Goal: Communication & Community: Answer question/provide support

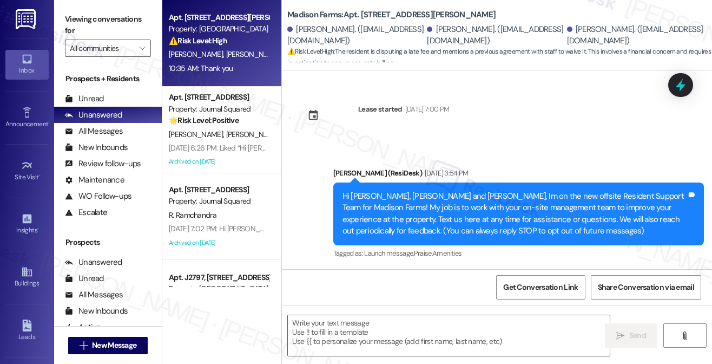
click at [78, 17] on label "Viewing conversations for" at bounding box center [108, 25] width 86 height 29
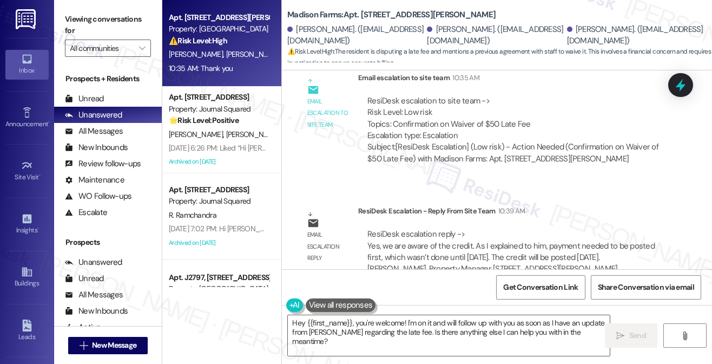
scroll to position [2350, 0]
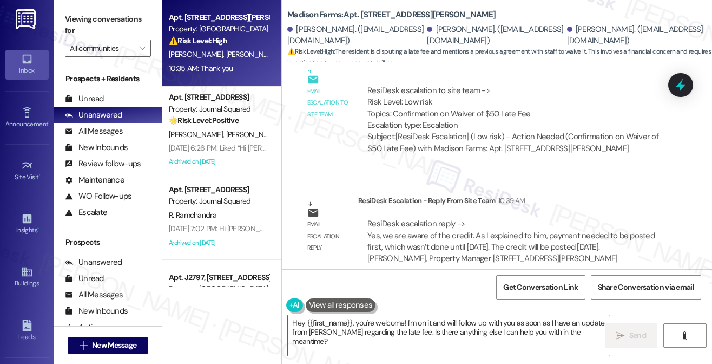
click at [84, 14] on label "Viewing conversations for" at bounding box center [108, 25] width 86 height 29
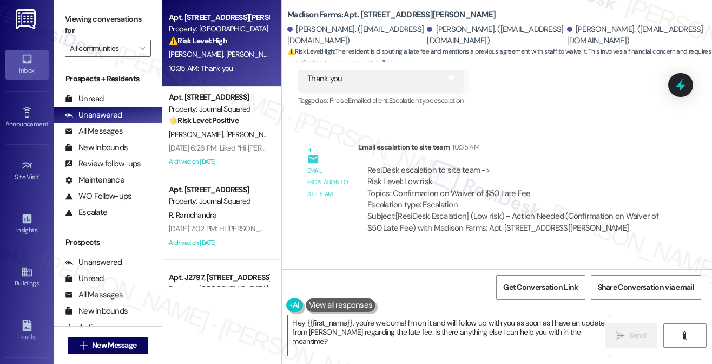
scroll to position [2133, 0]
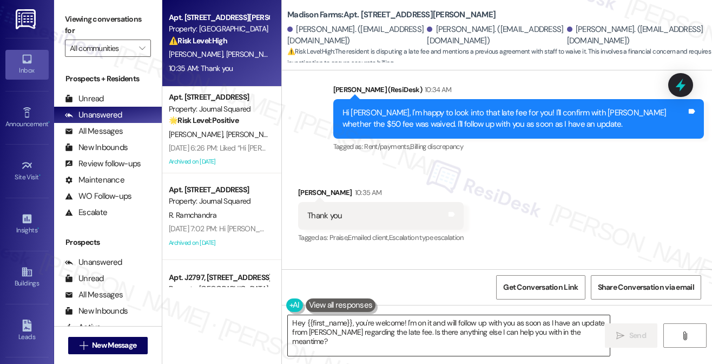
click at [405, 322] on textarea "Hey {{first_name}}, you're welcome! I'm on it and will follow up with you as so…" at bounding box center [448, 335] width 321 height 41
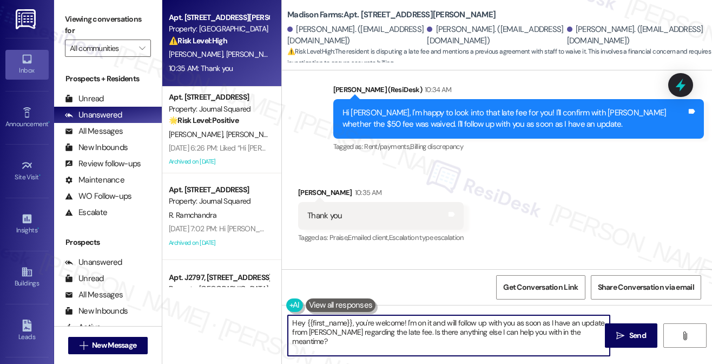
drag, startPoint x: 405, startPoint y: 322, endPoint x: 396, endPoint y: 331, distance: 12.2
click at [398, 332] on textarea "Hey {{first_name}}, you're welcome! I'm on it and will follow up with you as so…" at bounding box center [448, 335] width 321 height 41
click at [396, 328] on textarea "Hey {{first_name}}, you're welcome! I'm on it and will follow up with you as so…" at bounding box center [448, 335] width 321 height 41
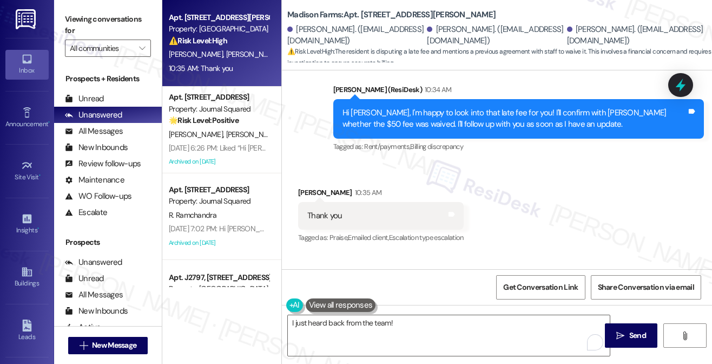
click at [87, 11] on label "Viewing conversations for" at bounding box center [108, 25] width 86 height 29
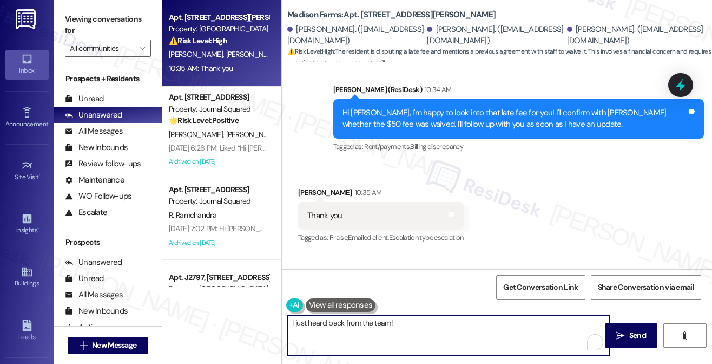
click at [409, 331] on textarea "I just heard back from the team!" at bounding box center [448, 335] width 321 height 41
paste textarea "mentioned they’re aware of the credit. Since the payment wasn’t posted until Fr…"
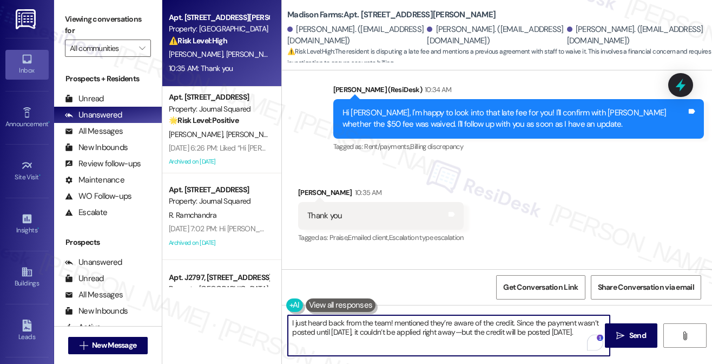
click at [397, 320] on textarea "I just heard back from the team! mentioned they’re aware of the credit. Since t…" at bounding box center [448, 335] width 321 height 41
click at [394, 321] on textarea "I just heard back from the team! mentioned they’re aware of the credit. Since t…" at bounding box center [448, 335] width 321 height 41
click at [304, 321] on textarea "I just heard back from the team! They mentioned they’re aware of the credit. Si…" at bounding box center [448, 335] width 321 height 41
click at [303, 321] on textarea "I just heard back from the team! They mentioned they’re aware of the credit. Si…" at bounding box center [448, 335] width 321 height 41
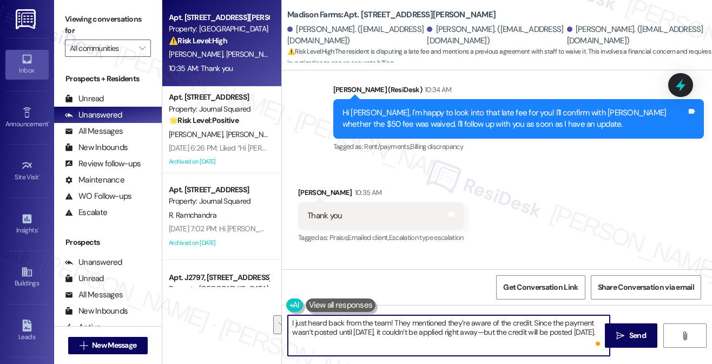
click at [304, 320] on textarea "I just heard back from the team! They mentioned they’re aware of the credit. Si…" at bounding box center [448, 335] width 321 height 41
drag, startPoint x: 290, startPoint y: 322, endPoint x: 308, endPoint y: 322, distance: 17.9
click at [290, 322] on textarea "I just heard back from the team! They mentioned they’re aware of the credit. Si…" at bounding box center [448, 335] width 321 height 41
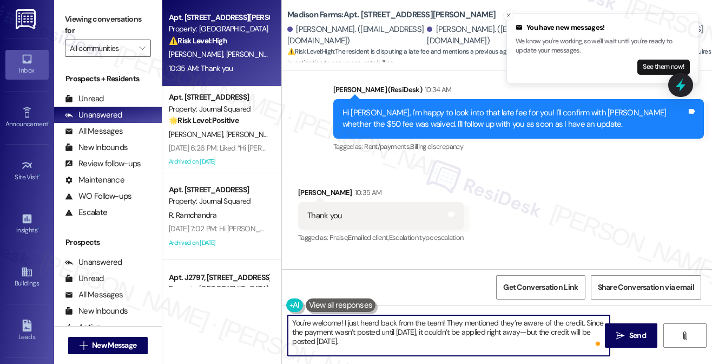
click at [520, 333] on textarea "You're welcome! I just heard back from the team! They mentioned they’re aware o…" at bounding box center [448, 335] width 321 height 41
click at [435, 344] on textarea "You're welcome! I just heard back from the team! They mentioned they’re aware o…" at bounding box center [448, 335] width 321 height 41
click at [420, 343] on textarea "You're welcome! I just heard back from the team! They mentioned they’re aware o…" at bounding box center [448, 335] width 321 height 41
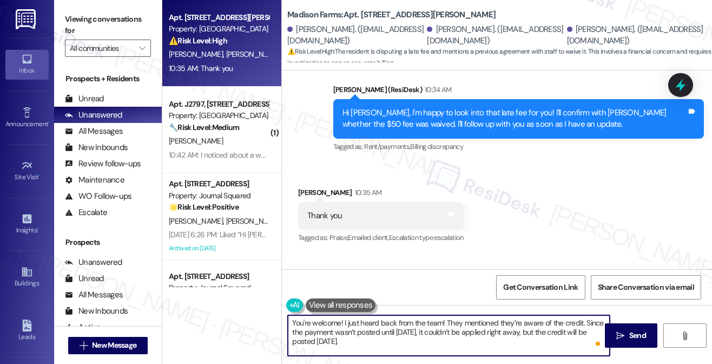
click at [352, 335] on textarea "You're welcome! I just heard back from the team! They mentioned they’re aware o…" at bounding box center [448, 335] width 321 height 41
click at [465, 329] on textarea "You're welcome! I just heard back from the team! They mentioned they’re aware o…" at bounding box center [448, 335] width 321 height 41
drag, startPoint x: 444, startPoint y: 320, endPoint x: 538, endPoint y: 320, distance: 93.6
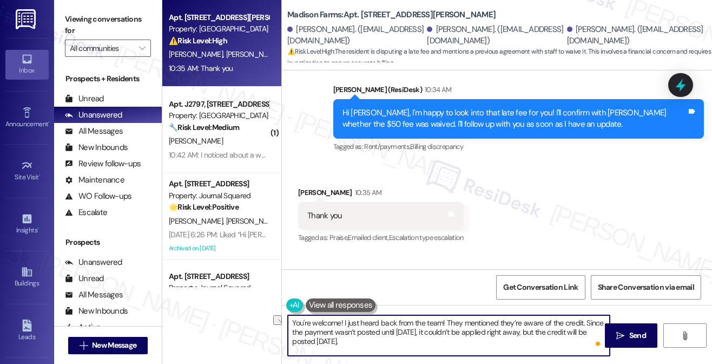
click at [538, 320] on textarea "You're welcome! I just heard back from the team! They mentioned they’re aware o…" at bounding box center [448, 335] width 321 height 41
click at [585, 320] on textarea "You're welcome! I just heard back from the team! They mentioned they’re aware o…" at bounding box center [448, 335] width 321 height 41
paste textarea "payment needed to be posted first, which wasn't done until Friday."
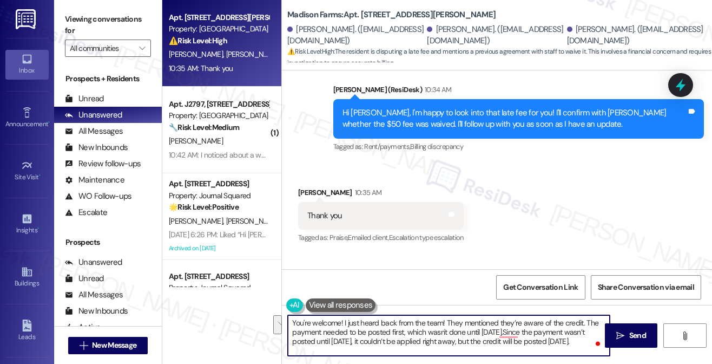
drag, startPoint x: 498, startPoint y: 331, endPoint x: 338, endPoint y: 145, distance: 246.4
click at [458, 343] on textarea "You're welcome! I just heard back from the team! They mentioned they’re aware o…" at bounding box center [448, 335] width 321 height 41
click at [520, 344] on textarea "You're welcome! I just heard back from the team! They mentioned they’re aware o…" at bounding box center [448, 335] width 321 height 41
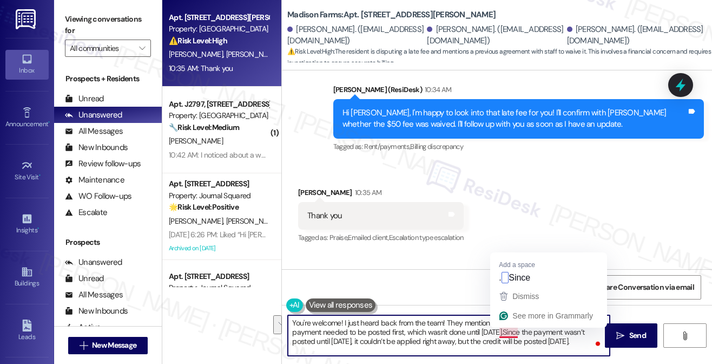
drag, startPoint x: 457, startPoint y: 339, endPoint x: 502, endPoint y: 331, distance: 45.2
click at [502, 331] on textarea "You're welcome! I just heard back from the team! They mentioned they’re aware o…" at bounding box center [448, 335] width 321 height 41
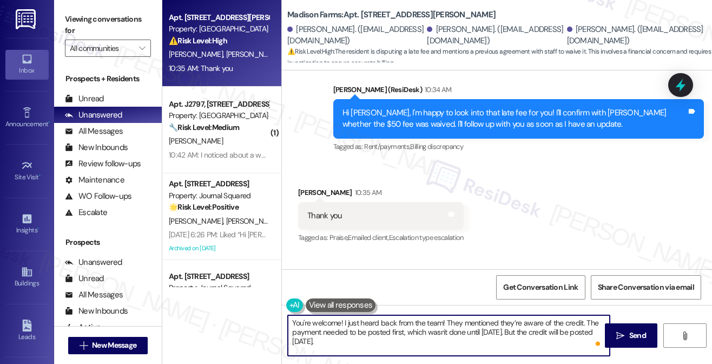
click at [401, 343] on textarea "You're welcome! I just heard back from the team! They mentioned they’re aware o…" at bounding box center [448, 335] width 321 height 41
click at [426, 352] on textarea "You're welcome! I just heard back from the team! They mentioned they’re aware o…" at bounding box center [448, 335] width 321 height 41
click at [482, 331] on textarea "You're welcome! I just heard back from the team! They mentioned they’re aware o…" at bounding box center [448, 335] width 321 height 41
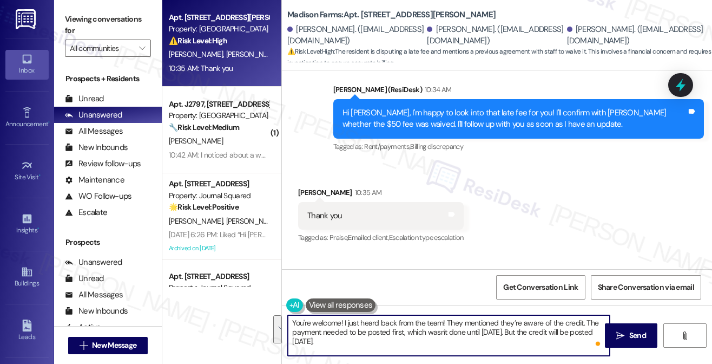
click at [462, 339] on textarea "You're welcome! I just heard back from the team! They mentioned they’re aware o…" at bounding box center [448, 335] width 321 height 41
click at [475, 324] on textarea "You're welcome! I just heard back from the team! They mentioned they’re aware o…" at bounding box center [448, 335] width 321 height 41
click at [476, 343] on textarea "You're welcome! I just heard back from the team! They mentioned they’re aware o…" at bounding box center [448, 335] width 321 height 41
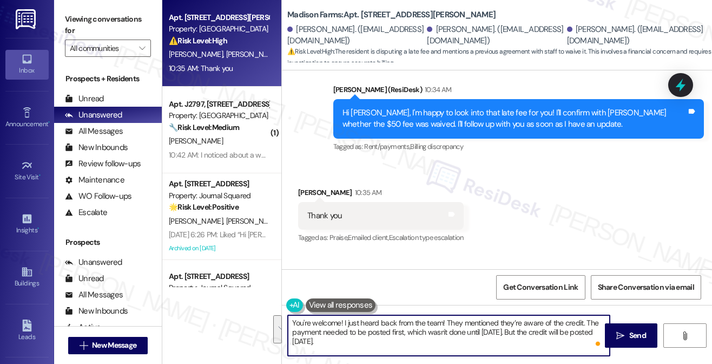
drag, startPoint x: 476, startPoint y: 343, endPoint x: 505, endPoint y: 337, distance: 29.8
click at [476, 343] on textarea "You're welcome! I just heard back from the team! They mentioned they’re aware o…" at bounding box center [448, 335] width 321 height 41
click at [357, 326] on textarea "You're welcome! I just heard back from the team! They mentioned they’re aware o…" at bounding box center [448, 335] width 321 height 41
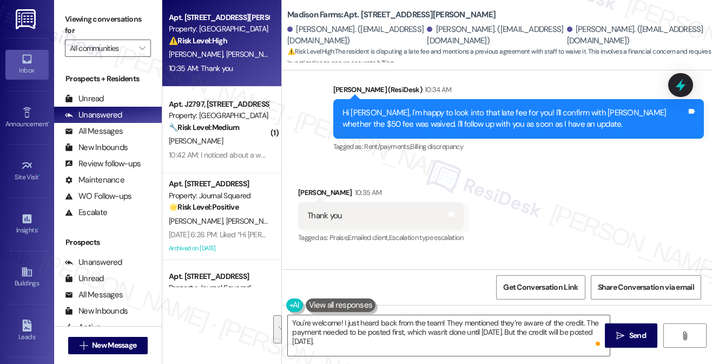
click at [435, 291] on div "Get Conversation Link Share Conversation via email" at bounding box center [497, 287] width 430 height 36
click at [344, 322] on textarea "You're welcome! I just heard back from the team! They mentioned they’re aware o…" at bounding box center [448, 335] width 321 height 41
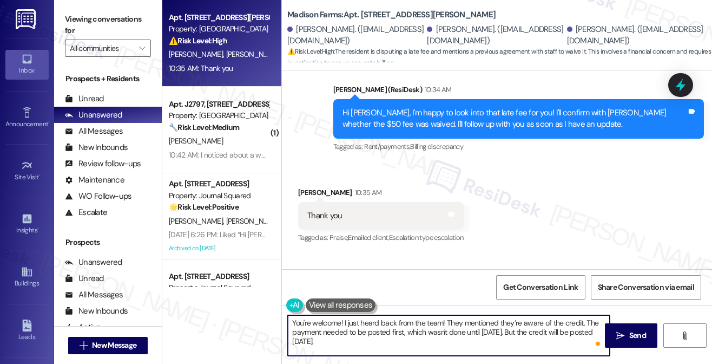
click at [402, 335] on textarea "You're welcome! I just heard back from the team! They mentioned they’re aware o…" at bounding box center [448, 335] width 321 height 41
click at [443, 323] on textarea "You're welcome! I just heard back from the team! They mentioned they’re aware o…" at bounding box center [448, 335] width 321 height 41
click at [445, 323] on textarea "You're welcome! I just heard back from the team! They mentioned they’re aware o…" at bounding box center [448, 335] width 321 height 41
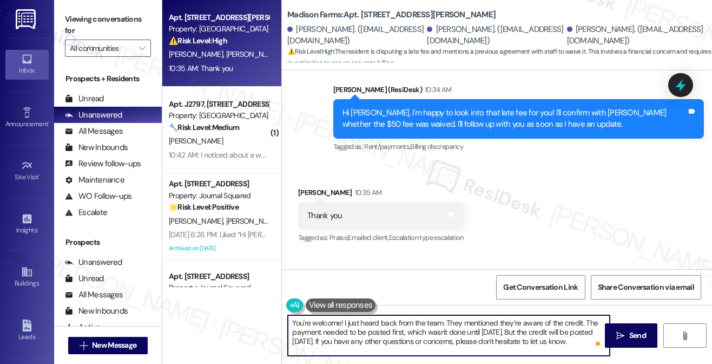
type textarea "You're welcome! I just heard back from the team. They mentioned they’re aware o…"
click at [411, 327] on textarea "You're welcome! I just heard back from the team. They mentioned they’re aware o…" at bounding box center [448, 335] width 321 height 41
click at [613, 222] on div "Received via SMS Jeancarlo Franco 10:35 AM Thank you Tags and notes Tagged as: …" at bounding box center [497, 207] width 430 height 91
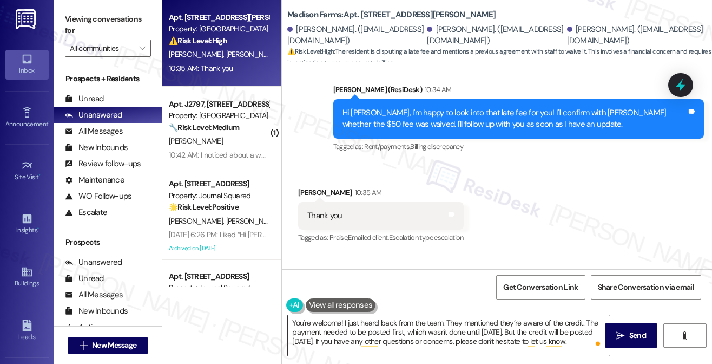
click at [366, 329] on textarea "You're welcome! I just heard back from the team. They mentioned they’re aware o…" at bounding box center [448, 335] width 321 height 41
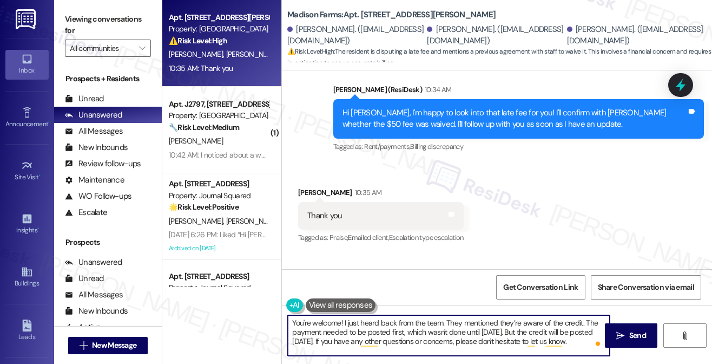
click at [366, 329] on textarea "You're welcome! I just heard back from the team. They mentioned they’re aware o…" at bounding box center [448, 335] width 321 height 41
drag, startPoint x: 366, startPoint y: 329, endPoint x: 373, endPoint y: 329, distance: 7.0
click at [366, 329] on textarea "You're welcome! I just heard back from the team. They mentioned they’re aware o…" at bounding box center [448, 335] width 321 height 41
click at [541, 340] on textarea "You're welcome! I just heard back from the team. They mentioned they’re aware o…" at bounding box center [448, 335] width 321 height 41
click at [311, 339] on textarea "You're welcome! I just heard back from the team. They mentioned they’re aware o…" at bounding box center [448, 335] width 321 height 41
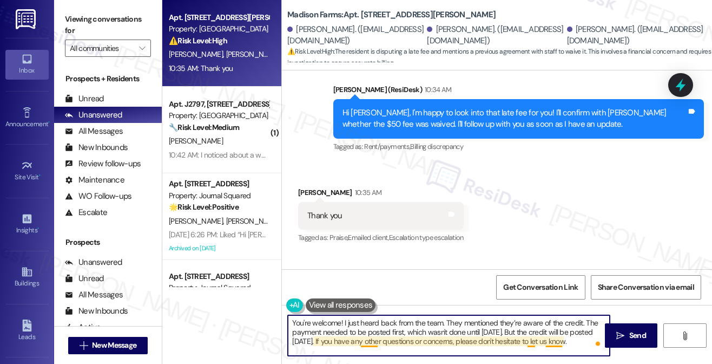
drag, startPoint x: 338, startPoint y: 337, endPoint x: 576, endPoint y: 339, distance: 238.7
click at [576, 339] on textarea "You're welcome! I just heard back from the team. They mentioned they’re aware o…" at bounding box center [448, 335] width 321 height 41
click at [587, 339] on textarea "You're welcome! I just heard back from the team. They mentioned they’re aware o…" at bounding box center [448, 335] width 321 height 41
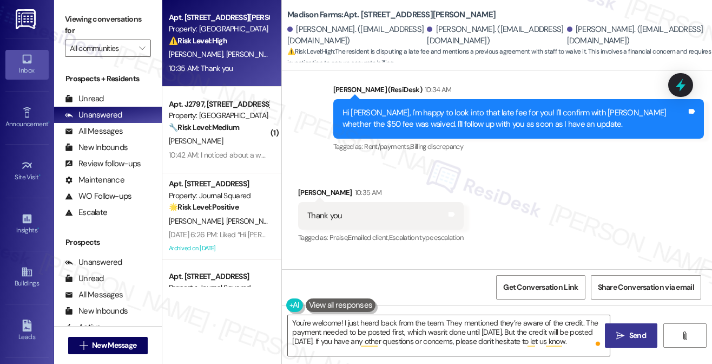
click at [622, 335] on icon "" at bounding box center [620, 335] width 8 height 9
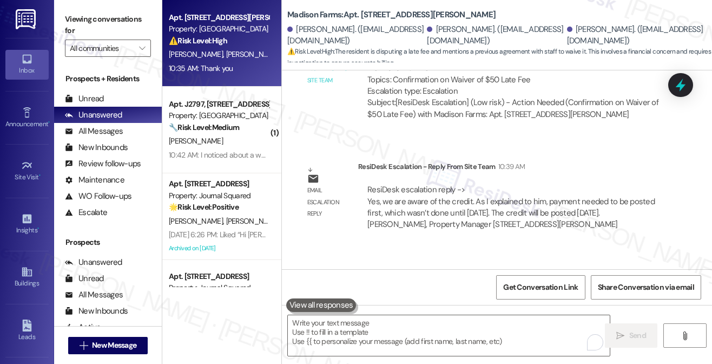
scroll to position [2448, 0]
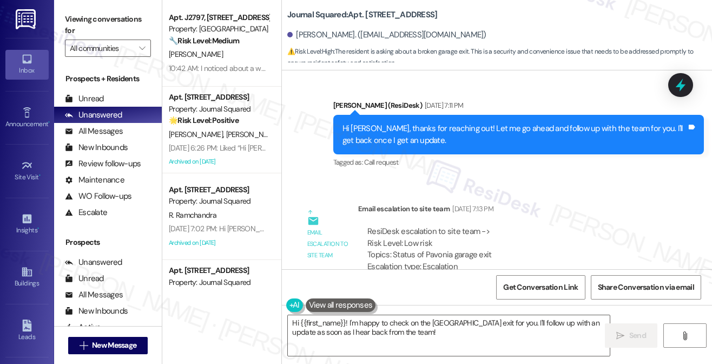
scroll to position [4139, 0]
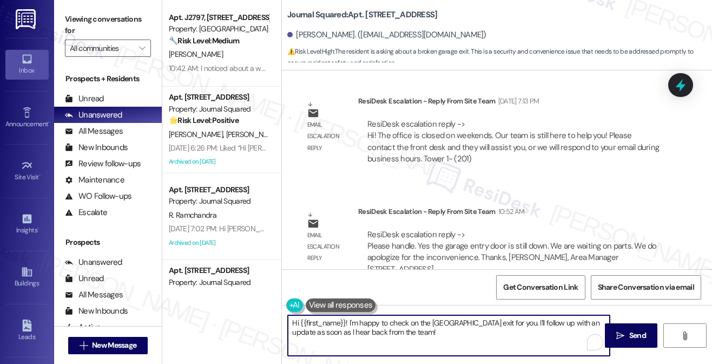
drag, startPoint x: 434, startPoint y: 333, endPoint x: 350, endPoint y: 320, distance: 84.9
click at [350, 320] on textarea "Hi {{first_name}}! I'm happy to check on the Pavonia garage exit for you. I'll …" at bounding box center [448, 335] width 321 height 41
paste textarea "Yes the garage entry door is still down. We are waiting on parts. We do apologi…"
click at [452, 320] on textarea "Hi {{first_name}}! As confirmed by the site team, Yes the garage entry door is …" at bounding box center [448, 335] width 321 height 41
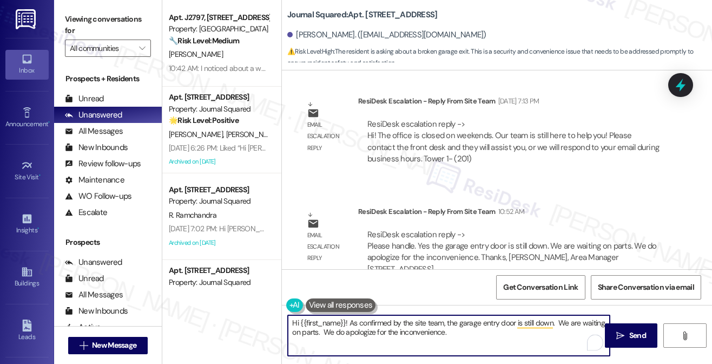
click at [487, 339] on textarea "Hi {{first_name}}! As confirmed by the site team, the garage entry door is stil…" at bounding box center [448, 335] width 321 height 41
drag, startPoint x: 346, startPoint y: 334, endPoint x: 488, endPoint y: 334, distance: 141.8
click at [488, 334] on textarea "Hi {{first_name}}! As confirmed by the site team, the garage entry door is stil…" at bounding box center [448, 335] width 321 height 41
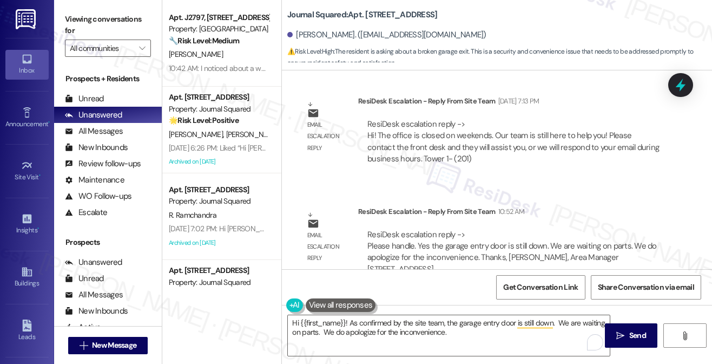
drag, startPoint x: 75, startPoint y: 21, endPoint x: 74, endPoint y: 6, distance: 15.2
click at [75, 21] on label "Viewing conversations for" at bounding box center [108, 25] width 86 height 29
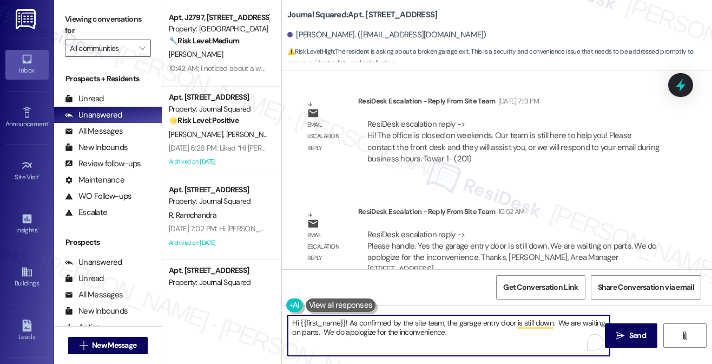
drag, startPoint x: 467, startPoint y: 337, endPoint x: 344, endPoint y: 332, distance: 122.4
click at [344, 332] on textarea "Hi {{first_name}}! As confirmed by the site team, the garage entry door is stil…" at bounding box center [448, 335] width 321 height 41
click at [441, 320] on textarea "Hi {{first_name}}! As confirmed by the site team, the garage entry door is stil…" at bounding box center [448, 335] width 321 height 41
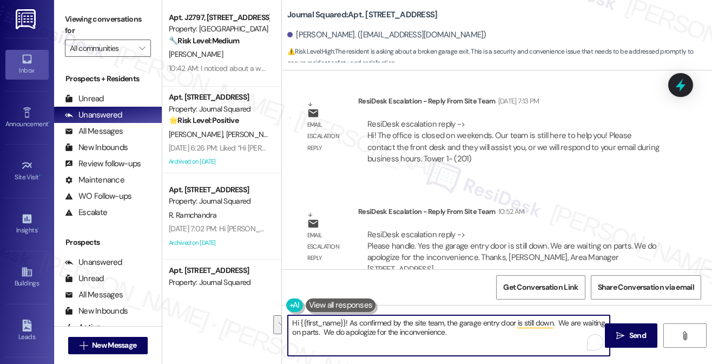
click at [500, 331] on textarea "Hi {{first_name}}! As confirmed by the site team, the garage entry door is stil…" at bounding box center [448, 335] width 321 height 41
click at [501, 327] on textarea "Hi {{first_name}}! As confirmed by the site team, the garage entry door is stil…" at bounding box center [448, 335] width 321 height 41
click at [461, 333] on textarea "Hi {{first_name}}! As confirmed by the site team, the garage entry door is stil…" at bounding box center [448, 335] width 321 height 41
click at [403, 312] on div "Hi {{first_name}}! As confirmed by the site team, the garage entry door is stil…" at bounding box center [497, 345] width 430 height 81
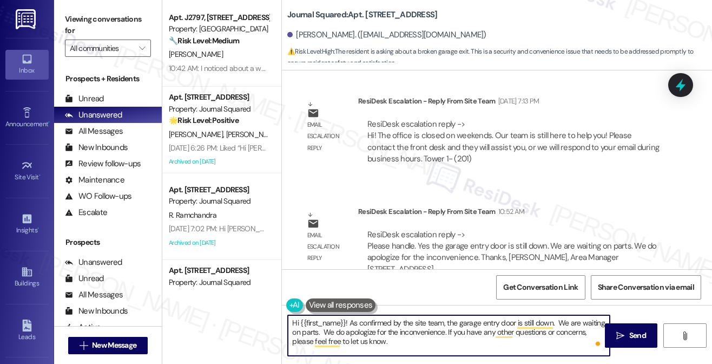
click at [418, 326] on textarea "Hi {{first_name}}! As confirmed by the site team, the garage entry door is stil…" at bounding box center [448, 335] width 321 height 41
click at [556, 323] on textarea "Hi {{first_name}}! As confirmed by the site team, the garage entry door is stil…" at bounding box center [448, 335] width 321 height 41
click at [323, 333] on textarea "Hi {{first_name}}! As confirmed by the site team, the garage entry door is stil…" at bounding box center [448, 335] width 321 height 41
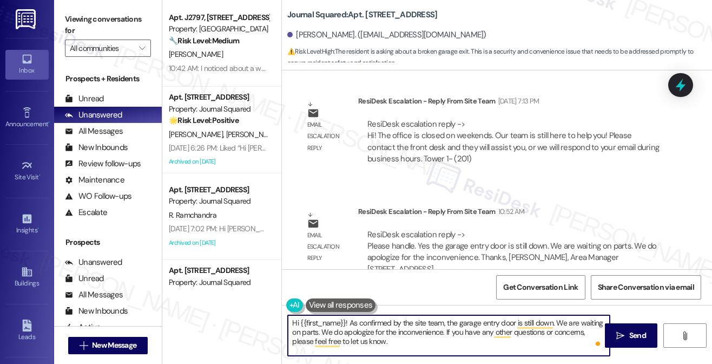
click at [431, 330] on textarea "Hi {{first_name}}! As confirmed by the site team, the garage entry door is stil…" at bounding box center [448, 335] width 321 height 41
click at [519, 335] on textarea "Hi {{first_name}}! As confirmed by the site team, the garage entry door is stil…" at bounding box center [448, 335] width 321 height 41
click at [416, 336] on textarea "Hi {{first_name}}! As confirmed by the site team, the garage entry door is stil…" at bounding box center [448, 335] width 321 height 41
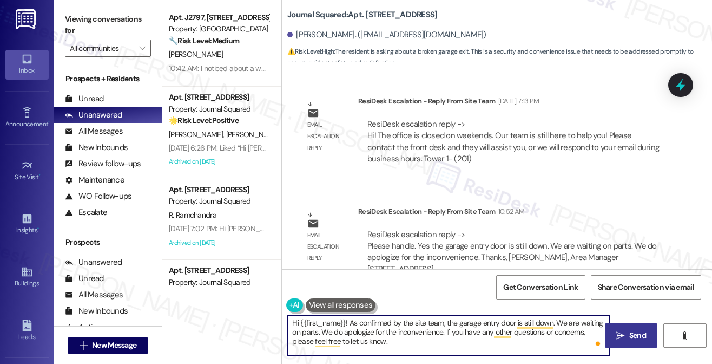
type textarea "Hi {{first_name}}! As confirmed by the site team, the garage entry door is stil…"
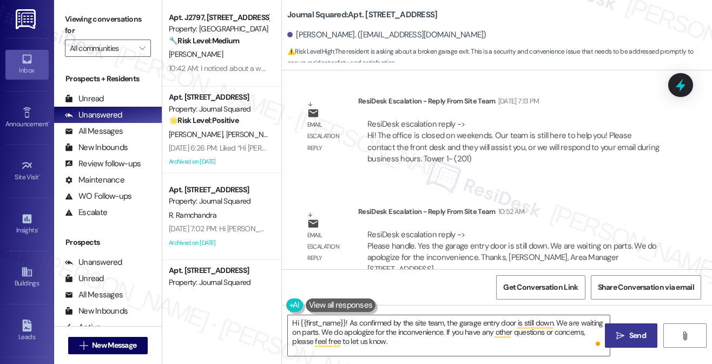
click at [639, 333] on span "Send" at bounding box center [637, 335] width 17 height 11
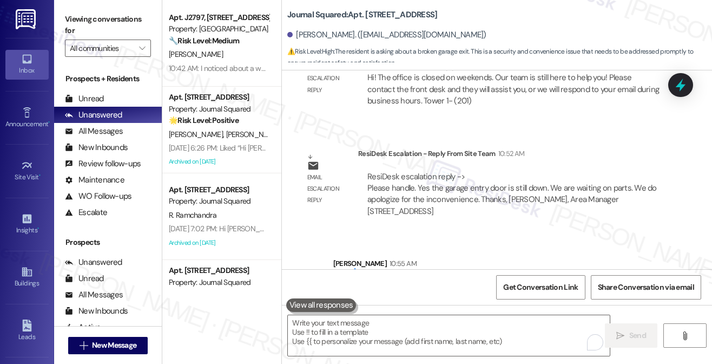
scroll to position [4237, 0]
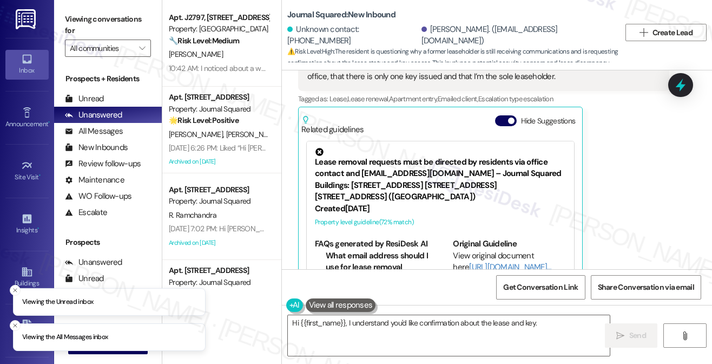
scroll to position [820, 0]
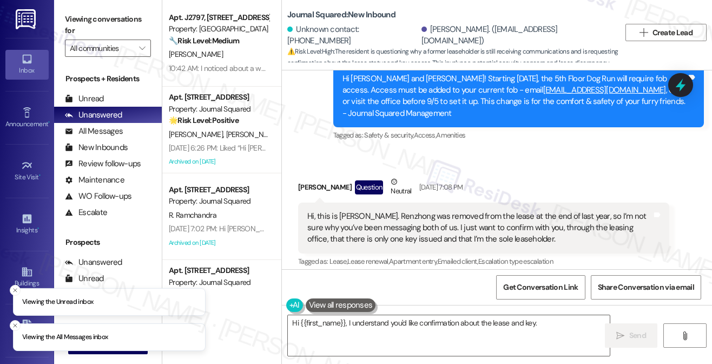
click at [352, 211] on div "Hi, this is [PERSON_NAME]. Renzhong was removed from the lease at the end of la…" at bounding box center [479, 228] width 345 height 35
click at [353, 211] on div "Hi, this is Lihan. Renzhong was removed from the lease at the end of last year,…" at bounding box center [479, 228] width 345 height 35
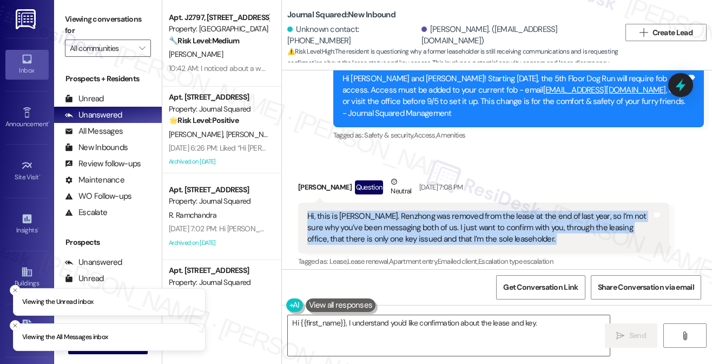
click at [353, 211] on div "Hi, this is Lihan. Renzhong was removed from the lease at the end of last year,…" at bounding box center [479, 228] width 345 height 35
click at [432, 211] on div "Hi, this is Lihan. Renzhong was removed from the lease at the end of last year,…" at bounding box center [479, 228] width 345 height 35
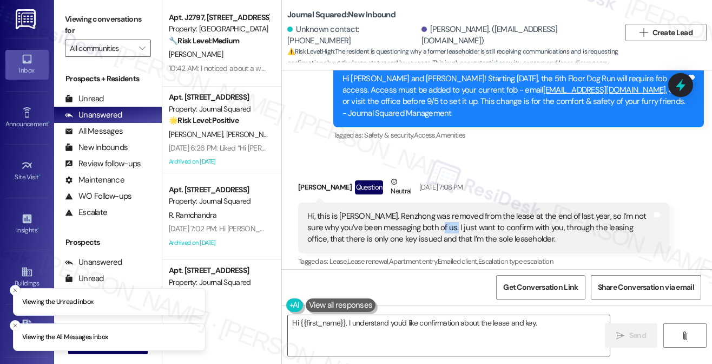
click at [432, 211] on div "Hi, this is Lihan. Renzhong was removed from the lease at the end of last year,…" at bounding box center [479, 228] width 345 height 35
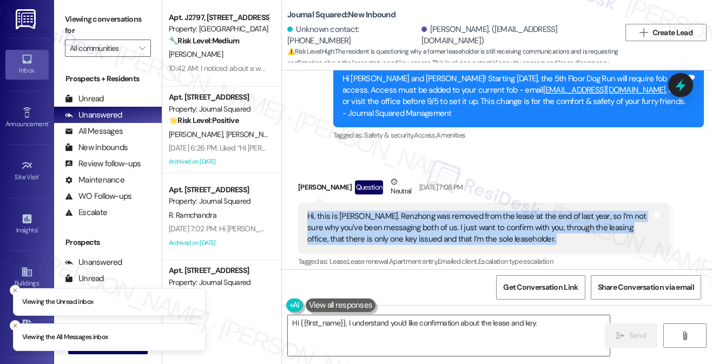
click at [432, 211] on div "Hi, this is Lihan. Renzhong was removed from the lease at the end of last year,…" at bounding box center [479, 228] width 345 height 35
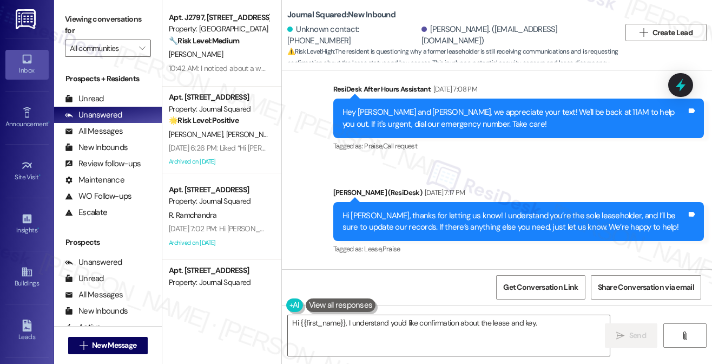
scroll to position [1161, 0]
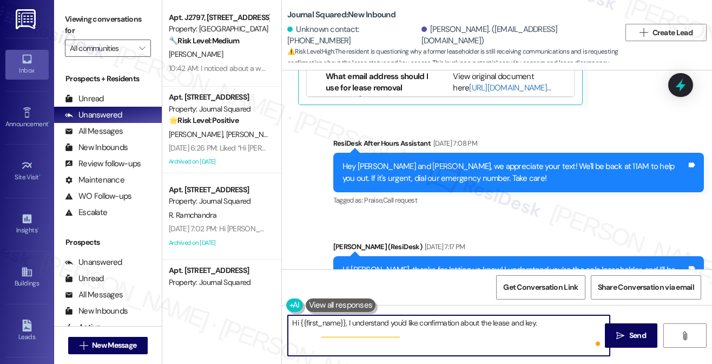
drag, startPoint x: 384, startPoint y: 349, endPoint x: 346, endPoint y: 324, distance: 44.9
click at [346, 324] on textarea "Hi {{first_name}}, I understand you'd like confirmation about the lease and key…" at bounding box center [448, 335] width 321 height 41
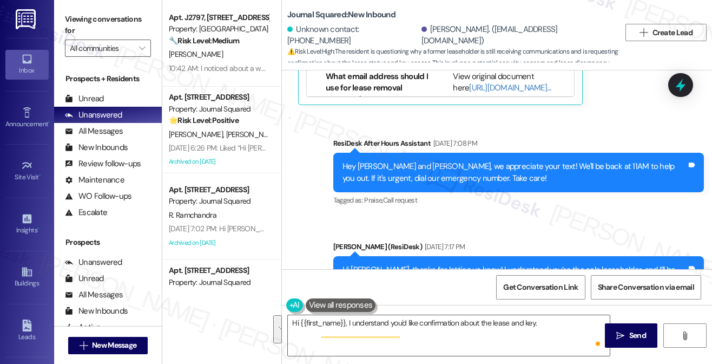
click at [432, 34] on div "Lihan Ni. (nlh980811@gmail.com)" at bounding box center [517, 35] width 191 height 23
click at [437, 43] on div "Unknown contact: +19294883976 Lihan Ni. (nlh980811@gmail.com)" at bounding box center [453, 35] width 333 height 22
click at [429, 34] on div "Lihan Ni. (nlh980811@gmail.com)" at bounding box center [517, 35] width 191 height 23
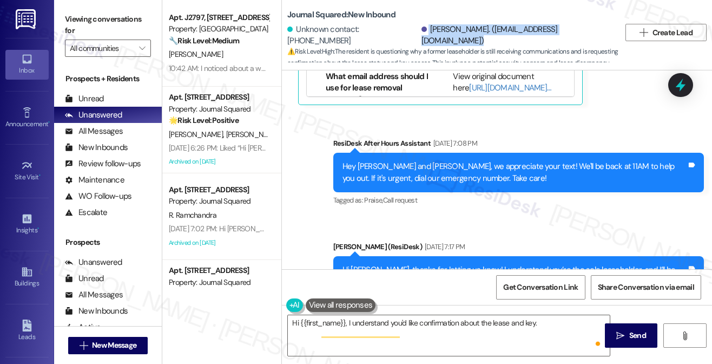
click at [429, 34] on div "Lihan Ni. (nlh980811@gmail.com)" at bounding box center [517, 35] width 191 height 23
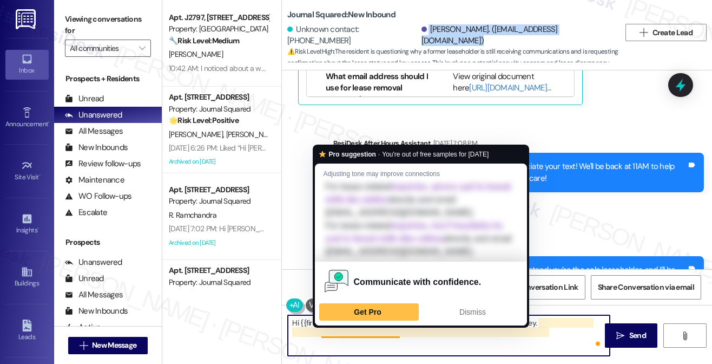
click at [346, 328] on textarea "Hi {{first_name}}, I understand you'd like confirmation about the lease and key…" at bounding box center [448, 335] width 321 height 41
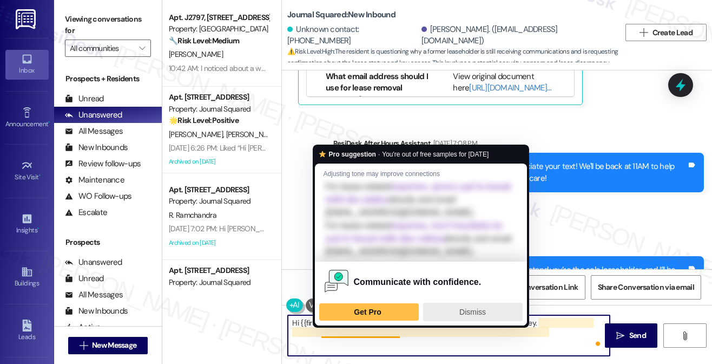
click at [455, 307] on div "Dismiss" at bounding box center [473, 311] width 90 height 17
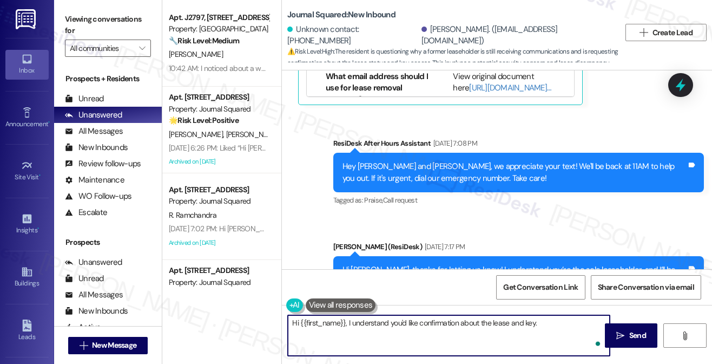
click at [396, 344] on textarea "Hi {{first_name}}, I understand you'd like confirmation about the lease and key…" at bounding box center [448, 335] width 321 height 41
drag, startPoint x: 344, startPoint y: 320, endPoint x: 301, endPoint y: 322, distance: 43.3
click at [301, 322] on textarea "Hi {{first_name}}, I understand you'd like confirmation about the lease and key…" at bounding box center [448, 335] width 321 height 41
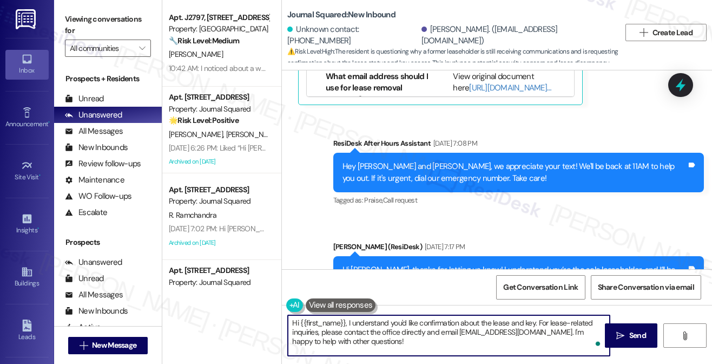
paste textarea "We can confirm that you are the sole leaseholder. We apologize for any confusio…"
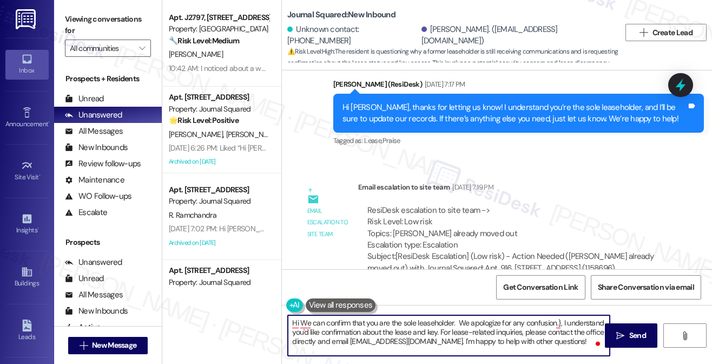
scroll to position [1270, 0]
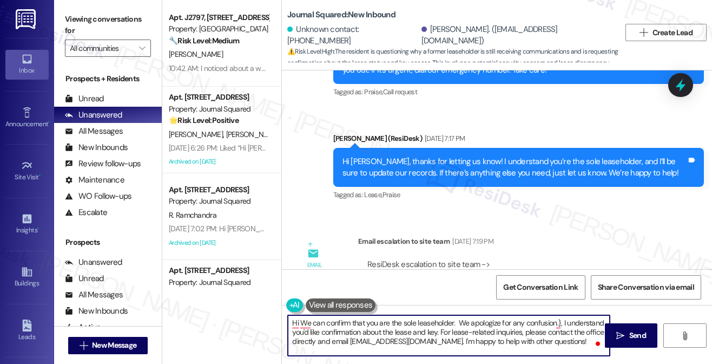
type textarea "Hi We can confirm that you are the sole leaseholder. We apologize for any confu…"
click at [490, 156] on div "Hi Lihan, thanks for letting us know! I understand you’re the sole leaseholder,…" at bounding box center [515, 167] width 345 height 23
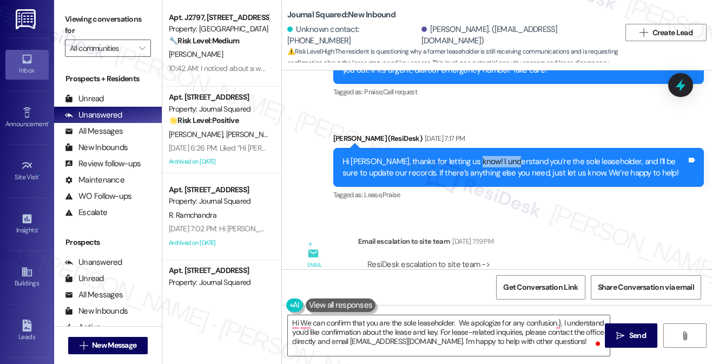
click at [490, 156] on div "Hi Lihan, thanks for letting us know! I understand you’re the sole leaseholder,…" at bounding box center [515, 167] width 345 height 23
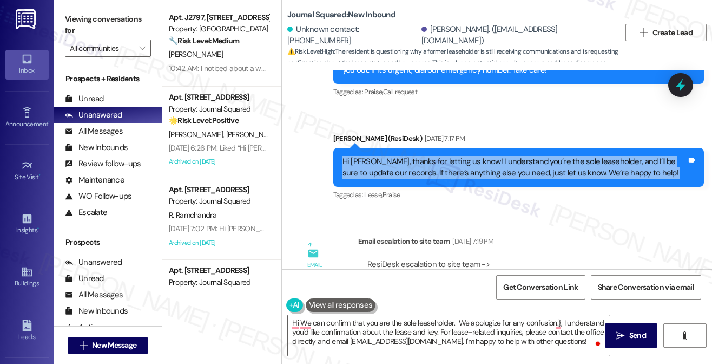
click at [490, 156] on div "Hi Lihan, thanks for letting us know! I understand you’re the sole leaseholder,…" at bounding box center [515, 167] width 345 height 23
click at [468, 156] on div "Hi Lihan, thanks for letting us know! I understand you’re the sole leaseholder,…" at bounding box center [515, 167] width 345 height 23
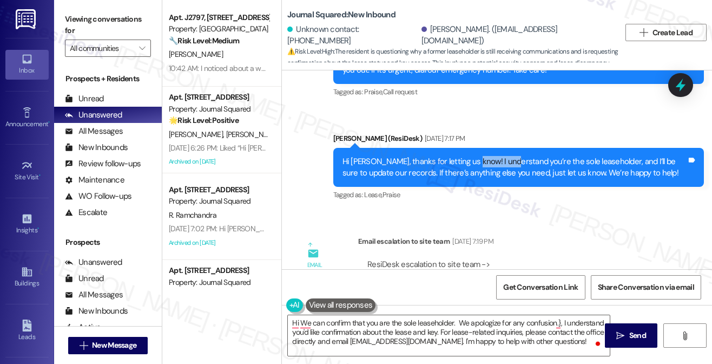
click at [468, 156] on div "Hi Lihan, thanks for letting us know! I understand you’re the sole leaseholder,…" at bounding box center [515, 167] width 345 height 23
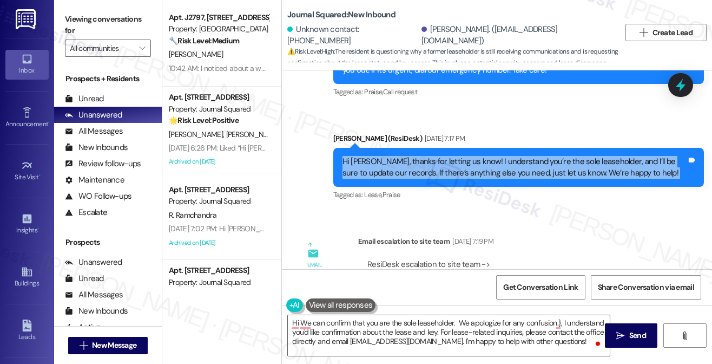
click at [467, 156] on div "Hi Lihan, thanks for letting us know! I understand you’re the sole leaseholder,…" at bounding box center [515, 167] width 345 height 23
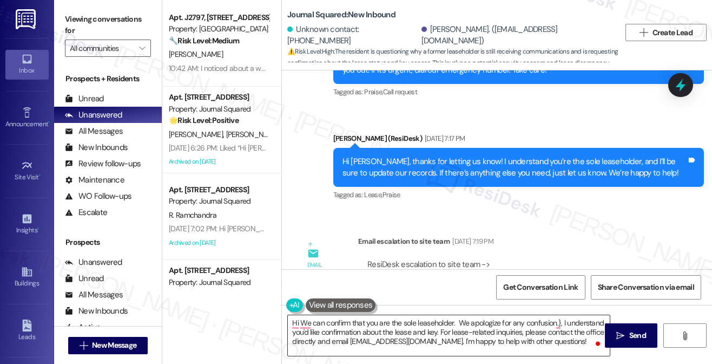
click at [390, 337] on textarea "Hi We can confirm that you are the sole leaseholder. We apologize for any confu…" at bounding box center [448, 335] width 321 height 41
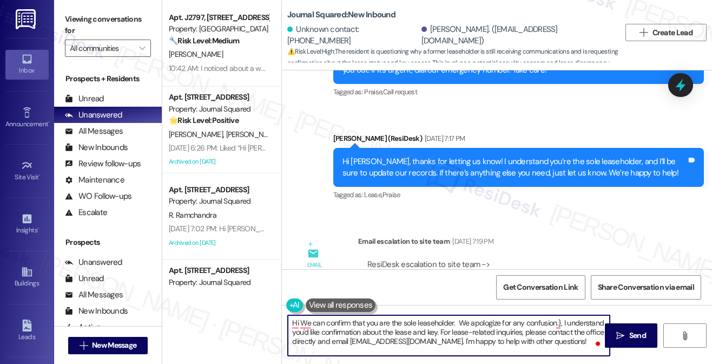
click at [390, 337] on textarea "Hi We can confirm that you are the sole leaseholder. We apologize for any confu…" at bounding box center [448, 335] width 321 height 41
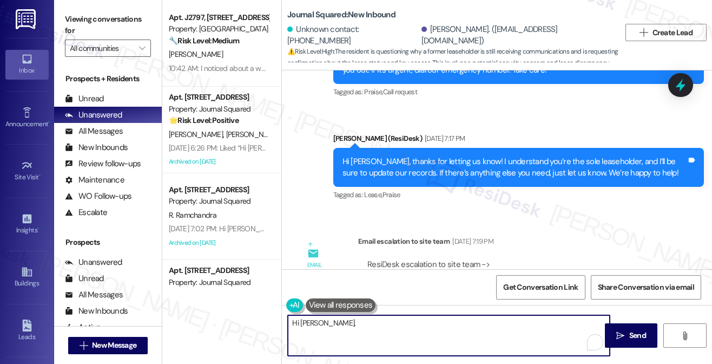
click at [343, 320] on textarea "Hi Lihan," at bounding box center [448, 335] width 321 height 41
paste textarea "We can confirm that you are the sole leaseholder. We apologize for any confusio…"
click at [320, 323] on textarea "Hi Lihan, We can confirm that you are the sole leaseholder. We apologize for an…" at bounding box center [448, 335] width 321 height 41
click at [319, 323] on textarea "Hi Lihan, We can confirm that you are the sole leaseholder. We apologize for an…" at bounding box center [448, 335] width 321 height 41
click at [488, 332] on textarea "Hi Lihan, I hope you had a great weekend! We can confirm that you are the sole …" at bounding box center [448, 335] width 321 height 41
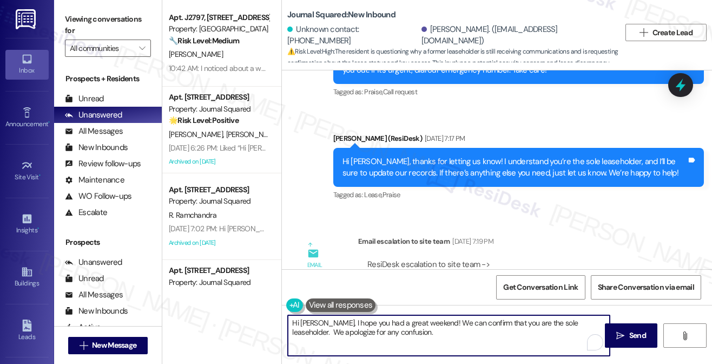
click at [489, 332] on textarea "Hi Lihan, I hope you had a great weekend! We can confirm that you are the sole …" at bounding box center [448, 335] width 321 height 41
click at [533, 321] on textarea "Hi Lihan, I hope you had a great weekend! We can confirm that you are the sole …" at bounding box center [448, 335] width 321 height 41
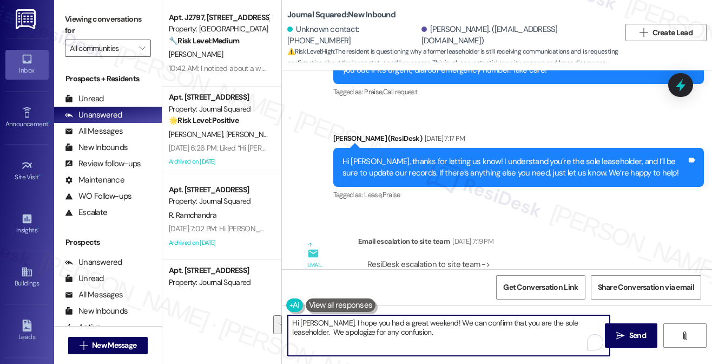
click at [409, 323] on textarea "Hi Lihan, I hope you had a great weekend! We can confirm that you are the sole …" at bounding box center [448, 335] width 321 height 41
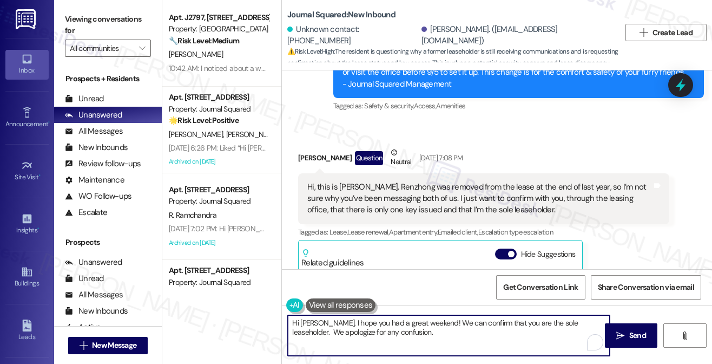
scroll to position [783, 0]
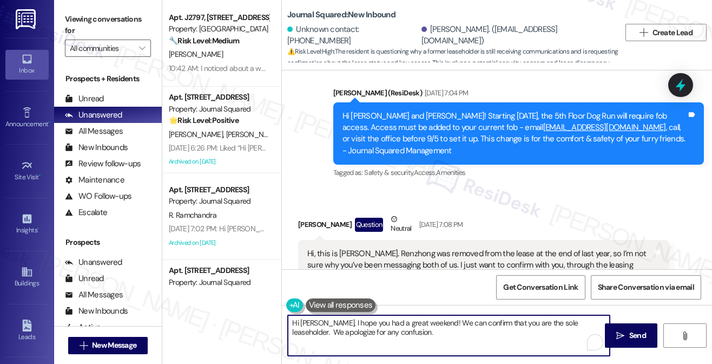
click at [494, 248] on div "Hi, this is Lihan. Renzhong was removed from the lease at the end of last year,…" at bounding box center [479, 265] width 345 height 35
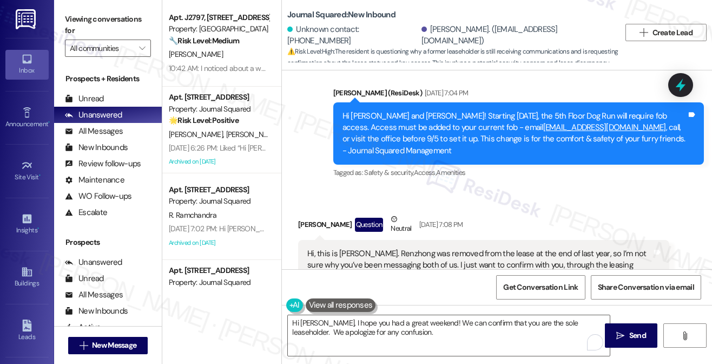
click at [494, 248] on div "Hi, this is Lihan. Renzhong was removed from the lease at the end of last year,…" at bounding box center [479, 265] width 345 height 35
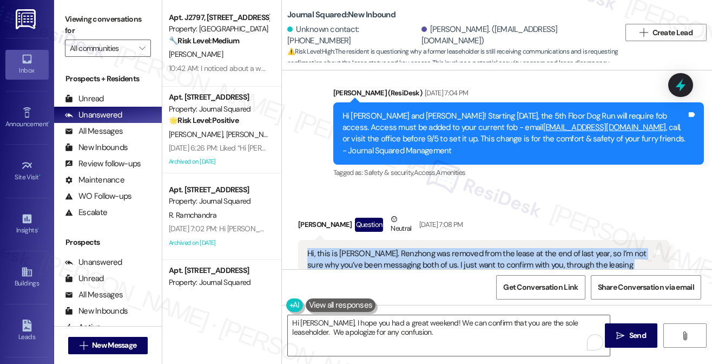
click at [494, 248] on div "Hi, this is Lihan. Renzhong was removed from the lease at the end of last year,…" at bounding box center [479, 265] width 345 height 35
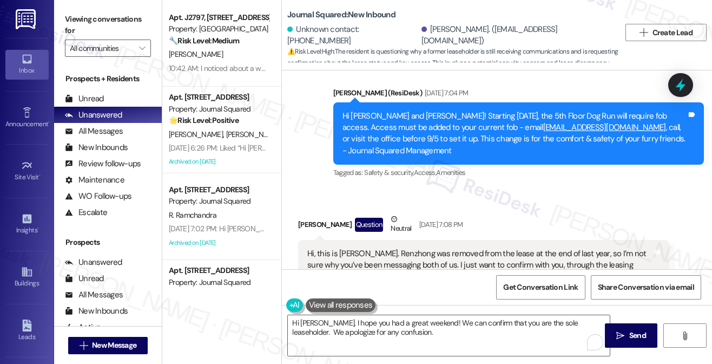
click at [522, 213] on div "Lihan Ni Question Neutral Aug 15, 2025 at 7:08 PM" at bounding box center [483, 226] width 371 height 27
click at [465, 248] on div "Hi, this is Lihan. Renzhong was removed from the lease at the end of last year,…" at bounding box center [479, 265] width 345 height 35
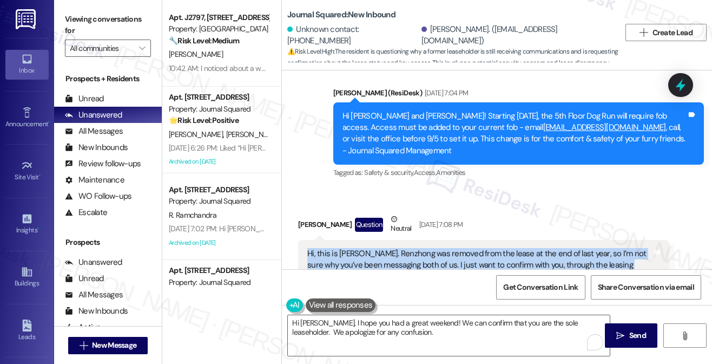
click at [465, 248] on div "Hi, this is Lihan. Renzhong was removed from the lease at the end of last year,…" at bounding box center [479, 265] width 345 height 35
click at [434, 248] on div "Hi, this is Lihan. Renzhong was removed from the lease at the end of last year,…" at bounding box center [479, 265] width 345 height 35
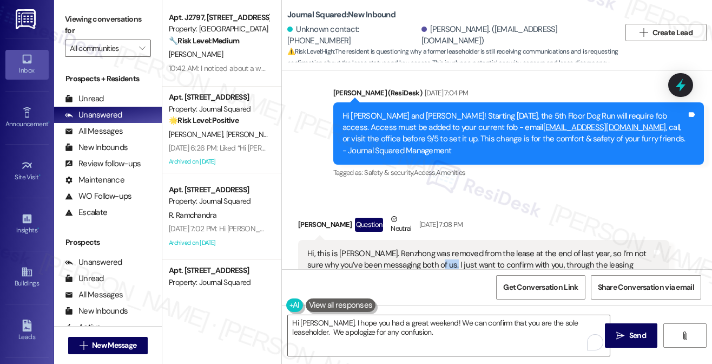
click at [434, 248] on div "Hi, this is Lihan. Renzhong was removed from the lease at the end of last year,…" at bounding box center [479, 265] width 345 height 35
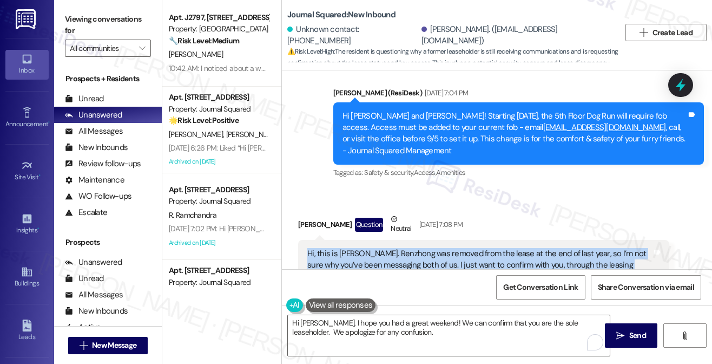
click at [434, 248] on div "Hi, this is Lihan. Renzhong was removed from the lease at the end of last year,…" at bounding box center [479, 265] width 345 height 35
click at [493, 240] on div "Hi, this is Lihan. Renzhong was removed from the lease at the end of last year,…" at bounding box center [483, 265] width 371 height 51
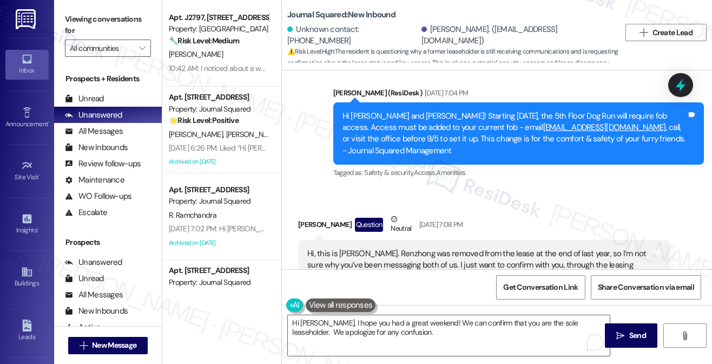
click at [489, 248] on div "Hi, this is Lihan. Renzhong was removed from the lease at the end of last year,…" at bounding box center [479, 265] width 345 height 35
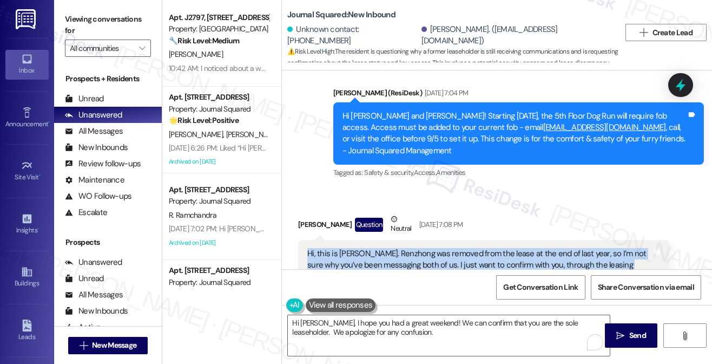
click at [489, 248] on div "Hi, this is Lihan. Renzhong was removed from the lease at the end of last year,…" at bounding box center [479, 265] width 345 height 35
click at [392, 249] on div "Hi, this is Lihan. Renzhong was removed from the lease at the end of last year,…" at bounding box center [479, 265] width 345 height 35
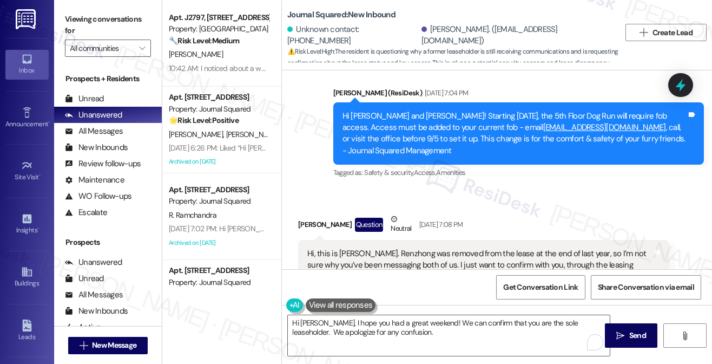
click at [392, 249] on div "Hi, this is Lihan. Renzhong was removed from the lease at the end of last year,…" at bounding box center [479, 265] width 345 height 35
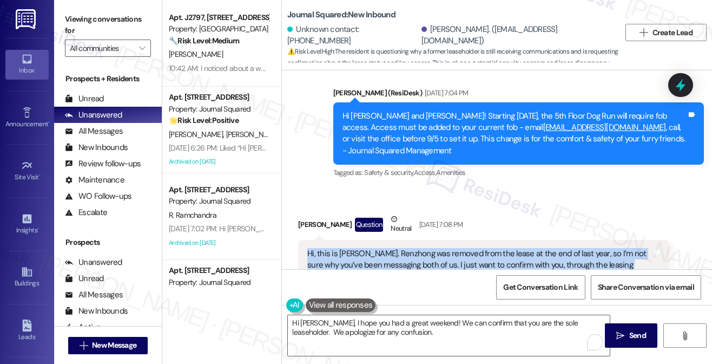
click at [392, 249] on div "Hi, this is Lihan. Renzhong was removed from the lease at the end of last year,…" at bounding box center [479, 265] width 345 height 35
click at [494, 240] on div "Hi, this is Lihan. Renzhong was removed from the lease at the end of last year,…" at bounding box center [483, 265] width 371 height 51
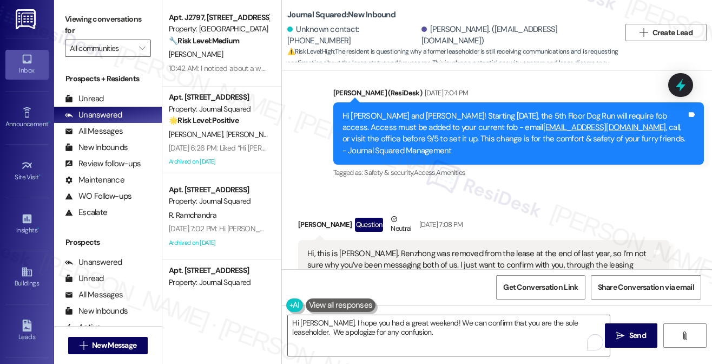
click at [463, 248] on div "Hi, this is Lihan. Renzhong was removed from the lease at the end of last year,…" at bounding box center [479, 265] width 345 height 35
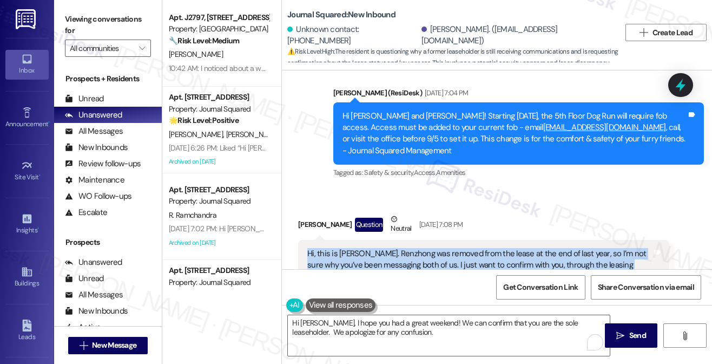
click at [463, 248] on div "Hi, this is Lihan. Renzhong was removed from the lease at the end of last year,…" at bounding box center [479, 265] width 345 height 35
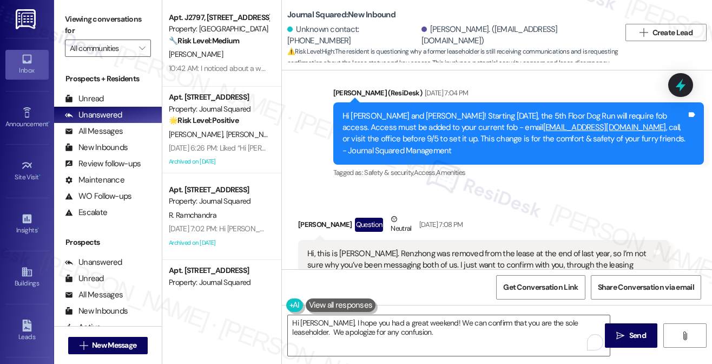
click at [509, 213] on div "Lihan Ni Question Neutral Aug 15, 2025 at 7:08 PM" at bounding box center [483, 226] width 371 height 27
click at [469, 248] on div "Hi, this is Lihan. Renzhong was removed from the lease at the end of last year,…" at bounding box center [479, 265] width 345 height 35
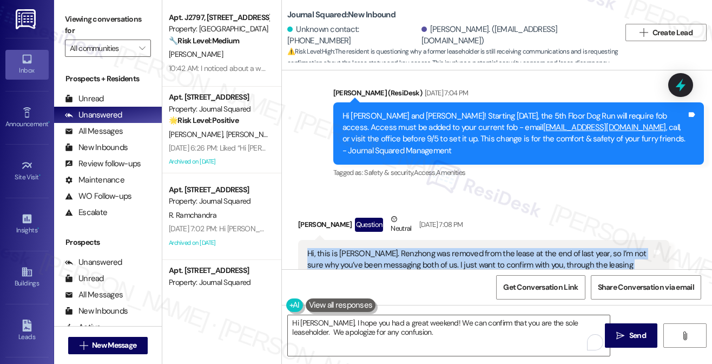
click at [469, 248] on div "Hi, this is Lihan. Renzhong was removed from the lease at the end of last year,…" at bounding box center [479, 265] width 345 height 35
click at [416, 248] on div "Hi, this is Lihan. Renzhong was removed from the lease at the end of last year,…" at bounding box center [479, 265] width 345 height 35
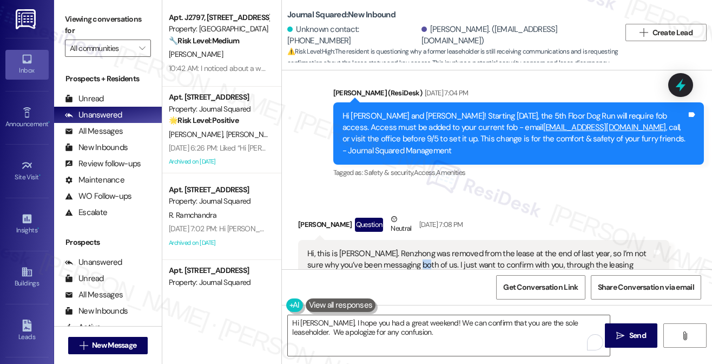
click at [416, 248] on div "Hi, this is Lihan. Renzhong was removed from the lease at the end of last year,…" at bounding box center [479, 265] width 345 height 35
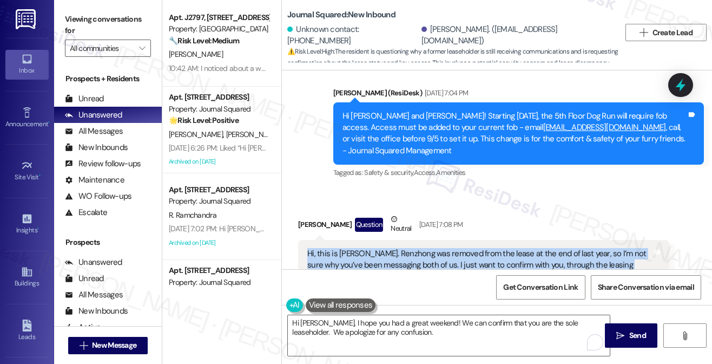
click at [416, 248] on div "Hi, this is Lihan. Renzhong was removed from the lease at the end of last year,…" at bounding box center [479, 265] width 345 height 35
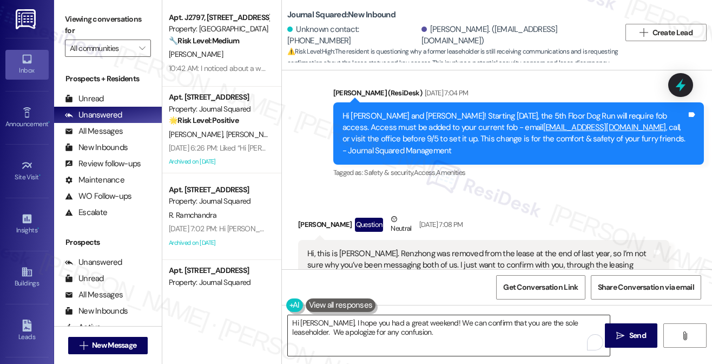
click at [352, 325] on textarea "Hi Lihan, I hope you had a great weekend! We can confirm that you are the sole …" at bounding box center [448, 335] width 321 height 41
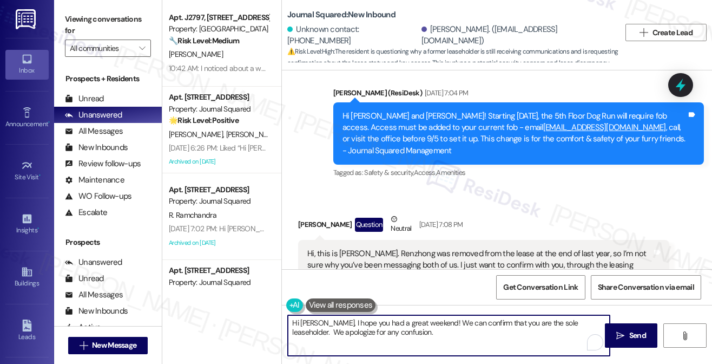
click at [352, 325] on textarea "Hi Lihan, I hope you had a great weekend! We can confirm that you are the sole …" at bounding box center [448, 335] width 321 height 41
click at [450, 325] on textarea "Hi Lihan, I hope you had a great weekend! We can confirm that you are the sole …" at bounding box center [448, 335] width 321 height 41
click at [576, 320] on textarea "Hi Lihan, I hope you had a great weekend! We can confirm that you are the sole …" at bounding box center [448, 335] width 321 height 41
drag, startPoint x: 581, startPoint y: 319, endPoint x: 567, endPoint y: 318, distance: 13.6
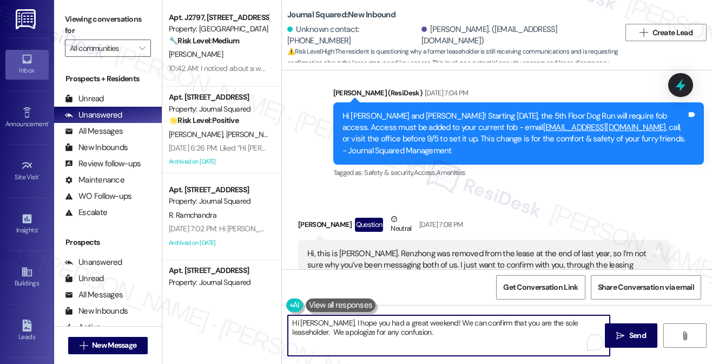
click at [581, 319] on textarea "Hi Lihan, I hope you had a great weekend! We can confirm that you are the sole …" at bounding box center [448, 335] width 321 height 41
click at [442, 336] on textarea "Hi Lihan, I hope you had a great weekend! We can confirm that you are the sole …" at bounding box center [448, 335] width 321 height 41
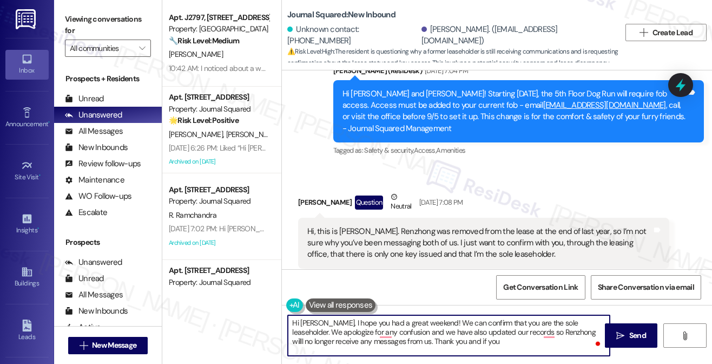
scroll to position [999, 0]
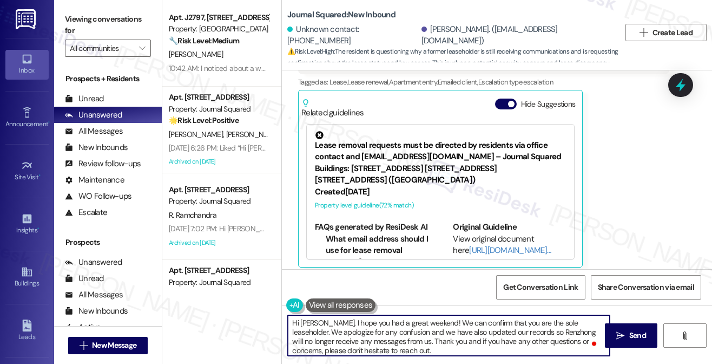
type textarea "Hi Lihan, I hope you had a great weekend! We can confirm that you are the sole …"
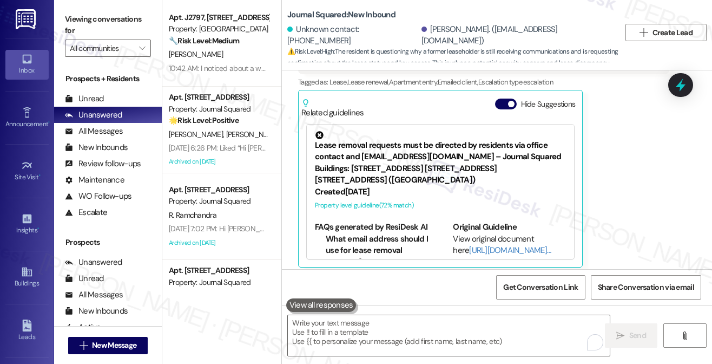
click at [93, 22] on label "Viewing conversations for" at bounding box center [108, 25] width 86 height 29
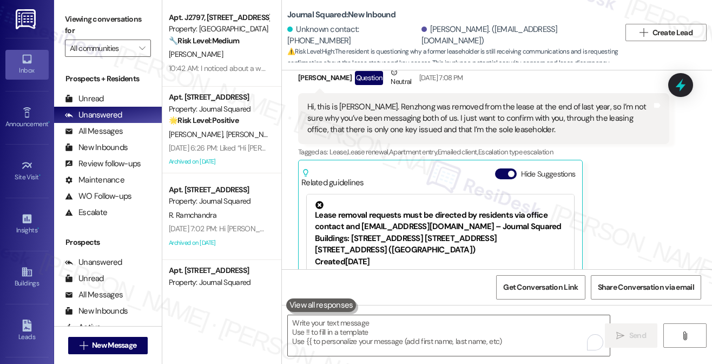
scroll to position [837, 0]
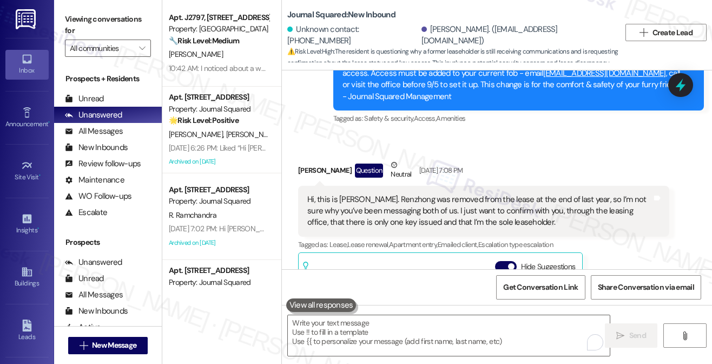
click at [91, 27] on label "Viewing conversations for" at bounding box center [108, 25] width 86 height 29
click at [95, 30] on label "Viewing conversations for" at bounding box center [108, 25] width 86 height 29
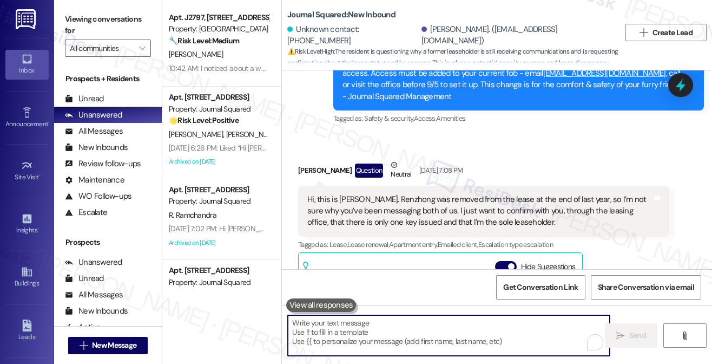
click at [377, 337] on textarea "To enrich screen reader interactions, please activate Accessibility in Grammarl…" at bounding box center [448, 335] width 321 height 41
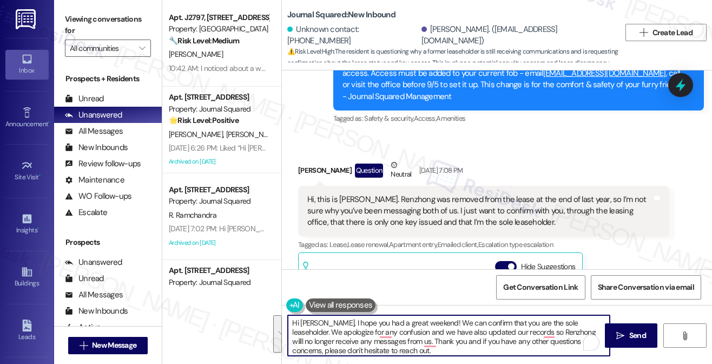
click at [396, 333] on textarea "Hi Lihan, I hope you had a great weekend! We can confirm that you are the sole …" at bounding box center [448, 335] width 321 height 41
drag, startPoint x: 402, startPoint y: 349, endPoint x: 422, endPoint y: 326, distance: 30.3
click at [422, 326] on textarea "Hi Lihan, I hope you had a great weekend! We can confirm that you are the sole …" at bounding box center [448, 335] width 321 height 41
paste textarea "I hope you had a great weekend! I can confirm that you are the sole leaseholder…"
drag, startPoint x: 423, startPoint y: 321, endPoint x: 319, endPoint y: 323, distance: 103.4
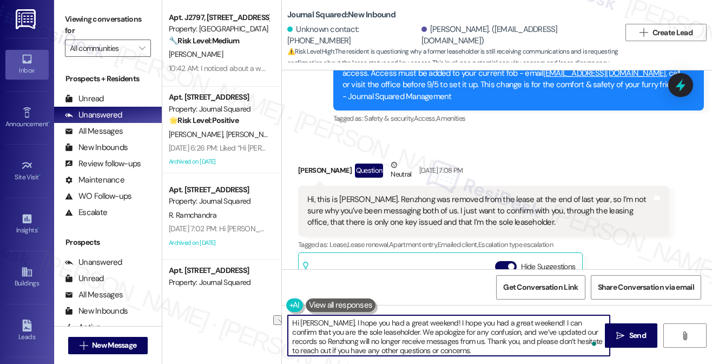
click at [319, 323] on textarea "Hi Lihan, I hope you had a great weekend! I hope you had a great weekend! I can…" at bounding box center [448, 335] width 321 height 41
click at [424, 321] on textarea "Hi Lihan, I hope you had a great weekend! I can confirm that you are the sole l…" at bounding box center [448, 335] width 321 height 41
click at [456, 328] on textarea "Hi Lihan, I hope you had a great weekend! I can confirm that you are the sole l…" at bounding box center [448, 335] width 321 height 41
drag, startPoint x: 463, startPoint y: 320, endPoint x: 422, endPoint y: 319, distance: 41.7
click at [422, 319] on textarea "Hi Lihan, I hope you had a great weekend! I can confirm that you are the sole l…" at bounding box center [448, 335] width 321 height 41
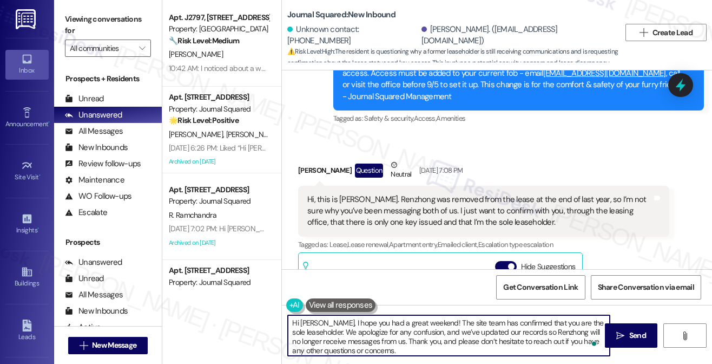
click at [393, 327] on textarea "Hi Lihan, I hope you had a great weekend! The site team has confirmed that you …" at bounding box center [448, 335] width 321 height 41
type textarea "Hi Lihan, I hope you had a great weekend! The site team has confirmed that you …"
click at [632, 316] on div "Hi Lihan, I hope you had a great weekend! The site team has confirmed that you …" at bounding box center [497, 345] width 430 height 81
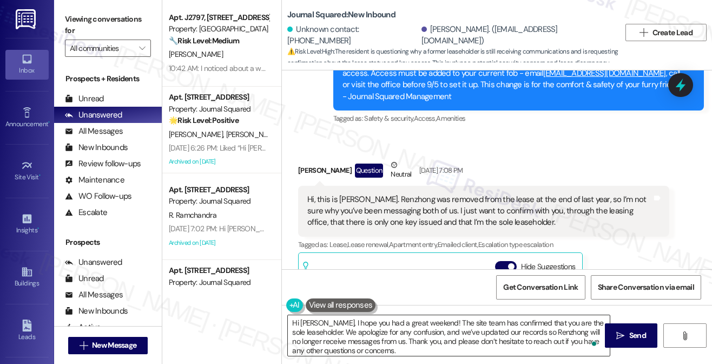
click at [495, 329] on textarea "Hi Lihan, I hope you had a great weekend! The site team has confirmed that you …" at bounding box center [448, 335] width 321 height 41
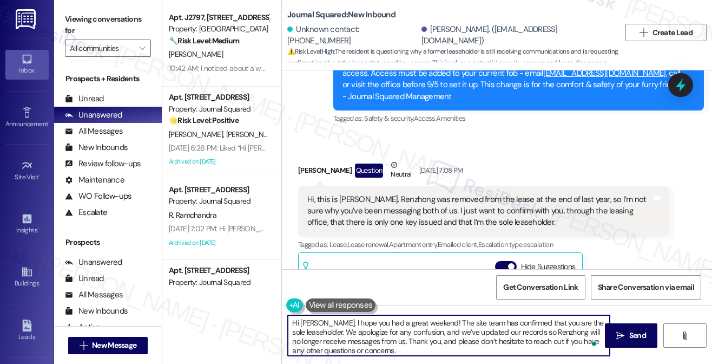
click at [495, 329] on textarea "Hi Lihan, I hope you had a great weekend! The site team has confirmed that you …" at bounding box center [448, 335] width 321 height 41
click at [366, 332] on textarea "Hi Lihan, I hope you had a great weekend! The site team has confirmed that you …" at bounding box center [448, 335] width 321 height 41
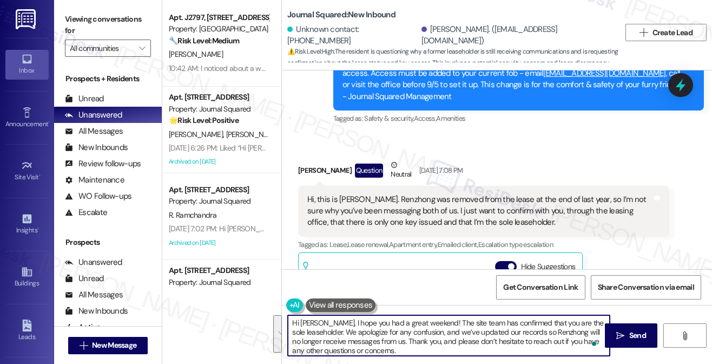
click at [487, 344] on textarea "Hi Lihan, I hope you had a great weekend! The site team has confirmed that you …" at bounding box center [448, 335] width 321 height 41
click at [425, 348] on textarea "Hi Lihan, I hope you had a great weekend! The site team has confirmed that you …" at bounding box center [448, 335] width 321 height 41
click at [631, 331] on span "Send" at bounding box center [637, 335] width 17 height 11
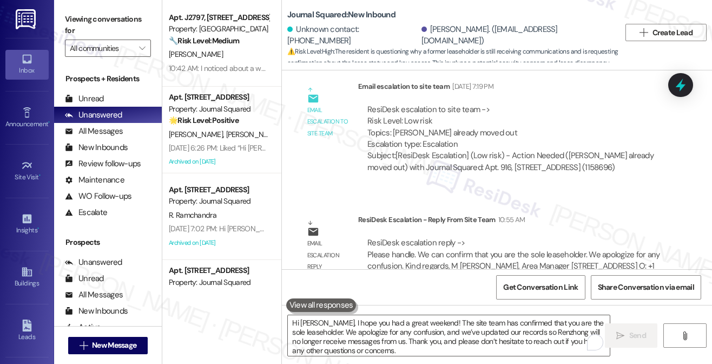
scroll to position [1432, 0]
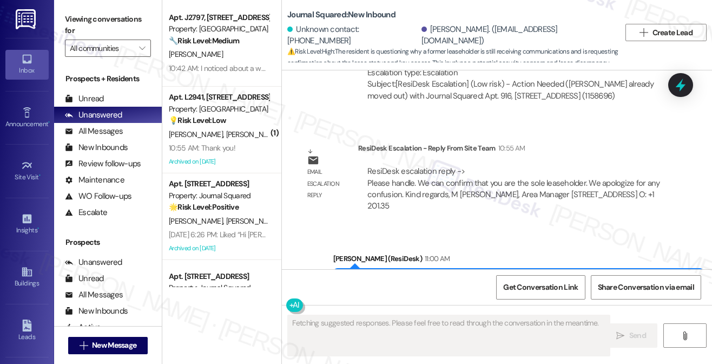
scroll to position [1542, 0]
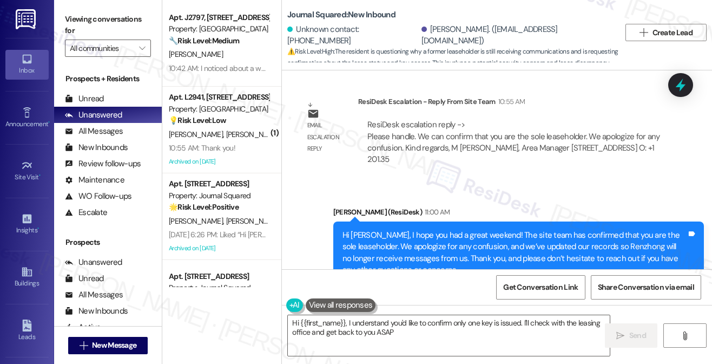
type textarea "Hi {{first_name}}, I understand you'd like to confirm only one key is issued. I…"
click at [391, 229] on div "Hi Lihan, I hope you had a great weekend! The site team has confirmed that you …" at bounding box center [515, 252] width 345 height 47
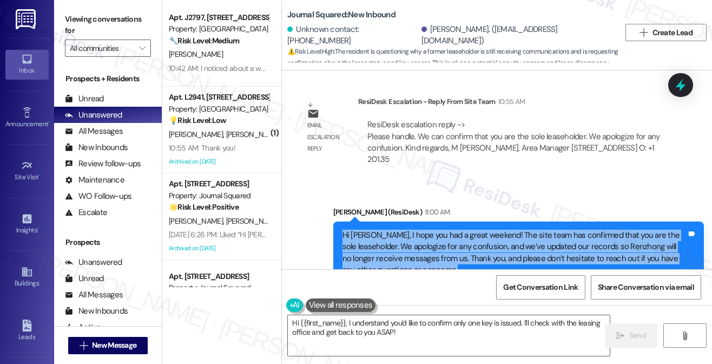
click at [391, 229] on div "Hi Lihan, I hope you had a great weekend! The site team has confirmed that you …" at bounding box center [515, 252] width 345 height 47
click at [472, 229] on div "Hi Lihan, I hope you had a great weekend! The site team has confirmed that you …" at bounding box center [515, 252] width 345 height 47
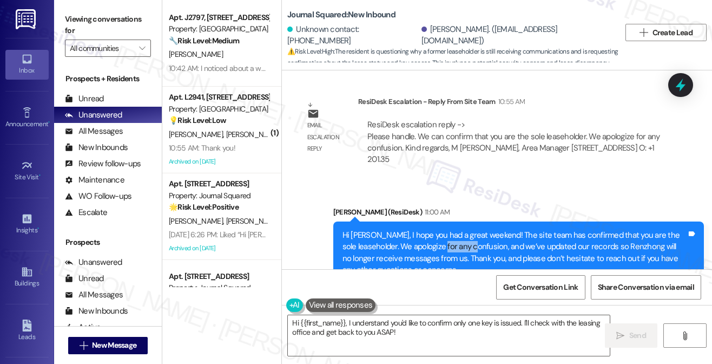
click at [472, 229] on div "Hi Lihan, I hope you had a great weekend! The site team has confirmed that you …" at bounding box center [515, 252] width 345 height 47
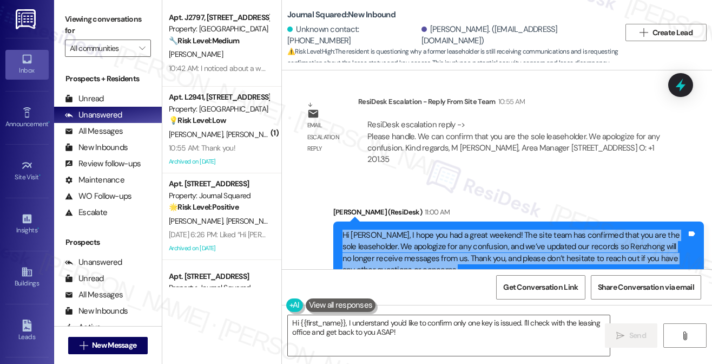
click at [472, 229] on div "Hi Lihan, I hope you had a great weekend! The site team has confirmed that you …" at bounding box center [515, 252] width 345 height 47
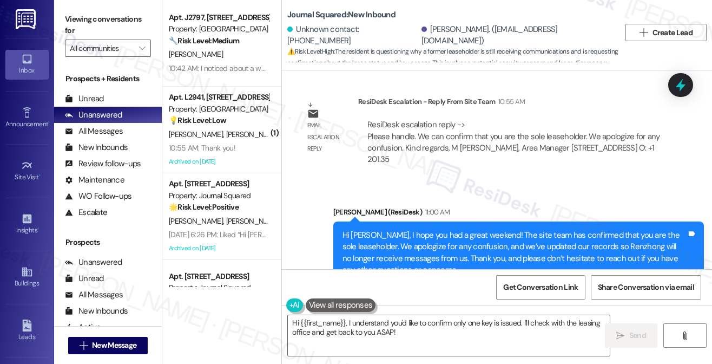
click at [503, 206] on div "Jane (ResiDesk) 11:00 AM" at bounding box center [518, 213] width 371 height 15
click at [430, 241] on div "Hi [PERSON_NAME], I hope you had a great weekend! The site team has confirmed t…" at bounding box center [515, 252] width 345 height 47
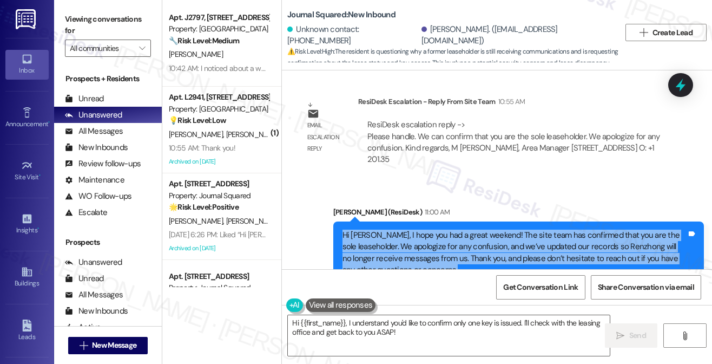
click at [430, 241] on div "Hi [PERSON_NAME], I hope you had a great weekend! The site team has confirmed t…" at bounding box center [515, 252] width 345 height 47
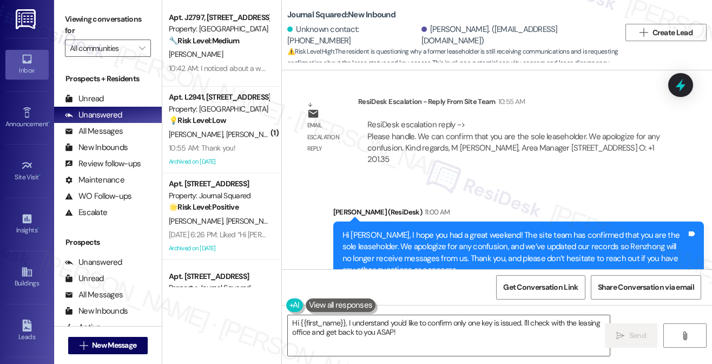
click at [472, 206] on div "Jane (ResiDesk) 11:00 AM" at bounding box center [518, 213] width 371 height 15
click at [440, 234] on div "Hi [PERSON_NAME], I hope you had a great weekend! The site team has confirmed t…" at bounding box center [515, 252] width 345 height 47
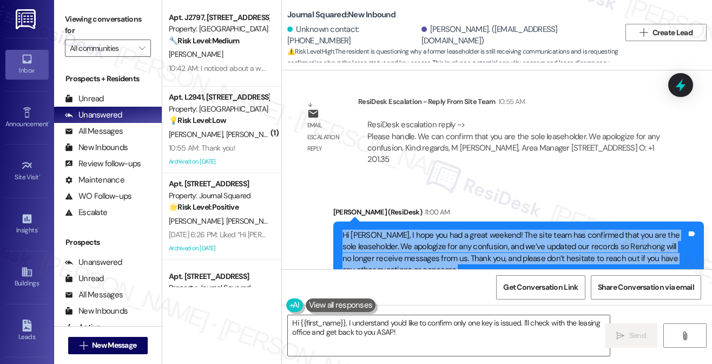
click at [440, 234] on div "Hi [PERSON_NAME], I hope you had a great weekend! The site team has confirmed t…" at bounding box center [515, 252] width 345 height 47
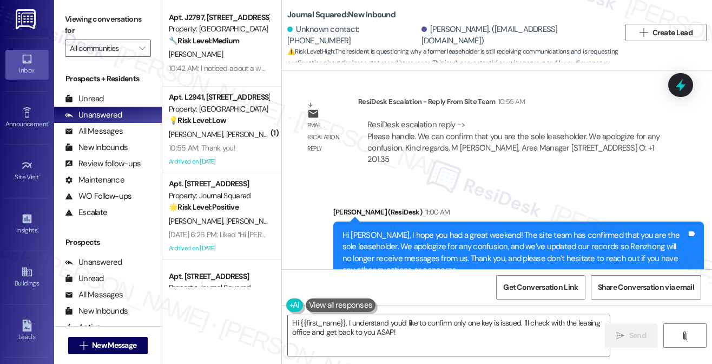
click at [456, 206] on div "Jane (ResiDesk) 11:00 AM" at bounding box center [518, 213] width 371 height 15
click at [446, 229] on div "Hi [PERSON_NAME], I hope you had a great weekend! The site team has confirmed t…" at bounding box center [515, 252] width 345 height 47
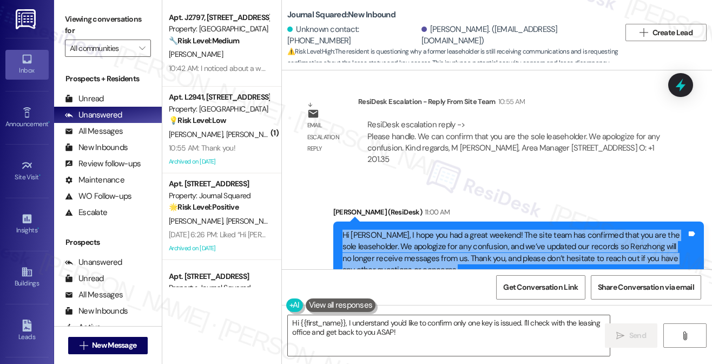
click at [446, 229] on div "Hi [PERSON_NAME], I hope you had a great weekend! The site team has confirmed t…" at bounding box center [515, 252] width 345 height 47
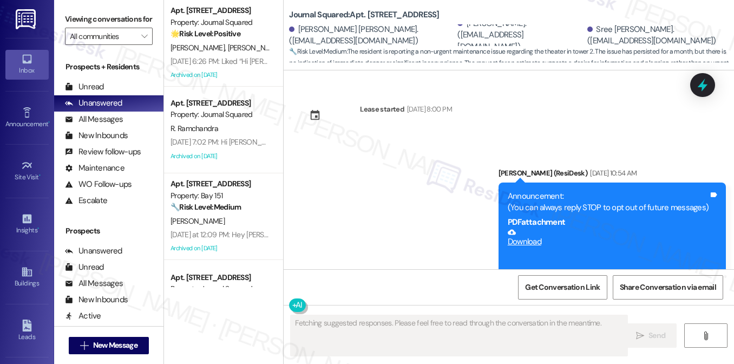
scroll to position [21419, 0]
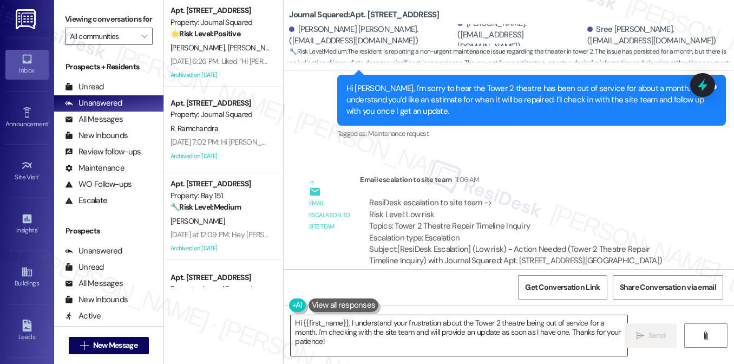
click at [383, 327] on textarea "Hi {{first_name}}, I understand your frustration about the Tower 2 theatre bein…" at bounding box center [459, 335] width 337 height 41
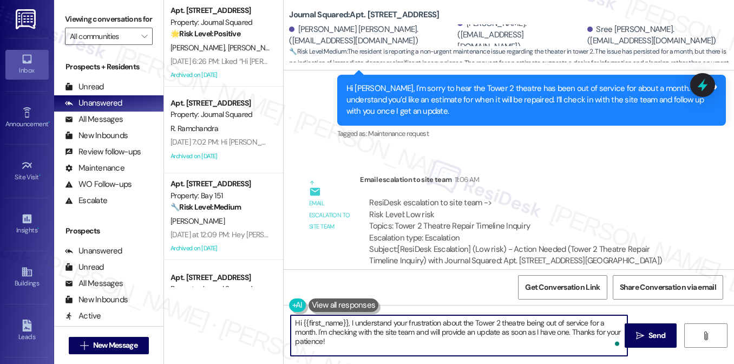
drag, startPoint x: 405, startPoint y: 343, endPoint x: 350, endPoint y: 320, distance: 59.5
click at [350, 320] on textarea "Hi {{first_name}}, I understand your frustration about the Tower 2 theatre bein…" at bounding box center [459, 335] width 337 height 41
paste textarea "ask the resident to email us directly on [EMAIL_ADDRESS][DOMAIN_NAME] with his …"
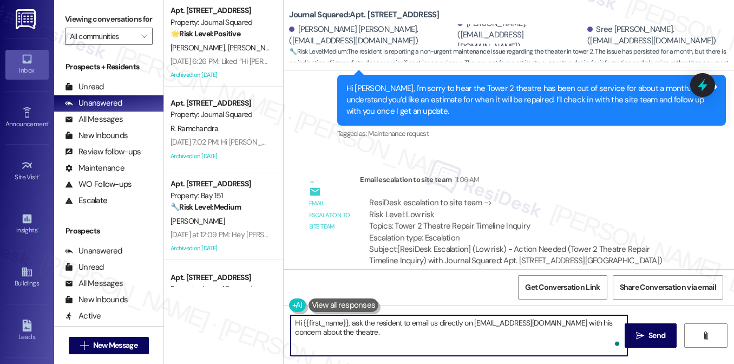
click at [354, 324] on textarea "Hi {{first_name}}, ask the resident to email us directly on [EMAIL_ADDRESS][DOM…" at bounding box center [459, 335] width 337 height 41
click at [435, 322] on textarea "Hi {{first_name}}, ask the resident to email us directly on [EMAIL_ADDRESS][DOM…" at bounding box center [459, 335] width 337 height 41
drag, startPoint x: 349, startPoint y: 323, endPoint x: 435, endPoint y: 320, distance: 86.6
click at [435, 320] on textarea "Hi {{first_name}}, ask the resident to email us directly on [EMAIL_ADDRESS][DOM…" at bounding box center [459, 335] width 337 height 41
click at [449, 324] on textarea "Hi {{first_name}}, the team wants you to directly on [EMAIL_ADDRESS][DOMAIN_NAM…" at bounding box center [459, 335] width 337 height 41
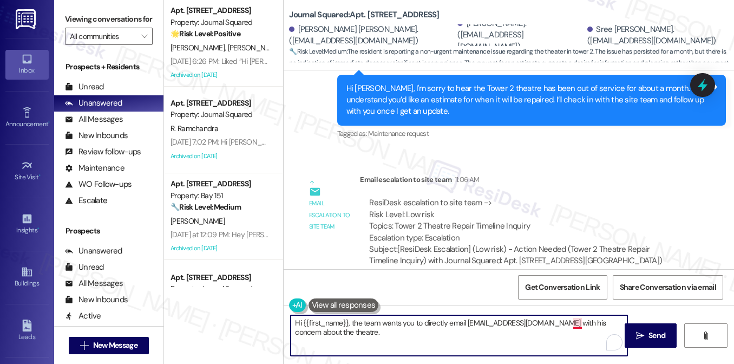
click at [574, 320] on textarea "Hi {{first_name}}, the team wants you to directly email [EMAIL_ADDRESS][DOMAIN_…" at bounding box center [459, 335] width 337 height 41
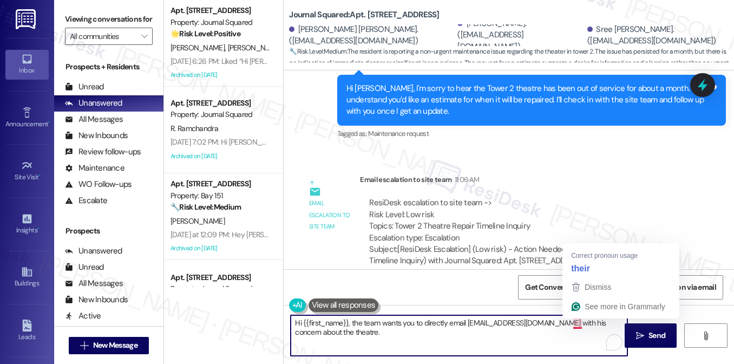
click at [574, 320] on textarea "Hi {{first_name}}, the team wants you to directly email [EMAIL_ADDRESS][DOMAIN_…" at bounding box center [459, 335] width 337 height 41
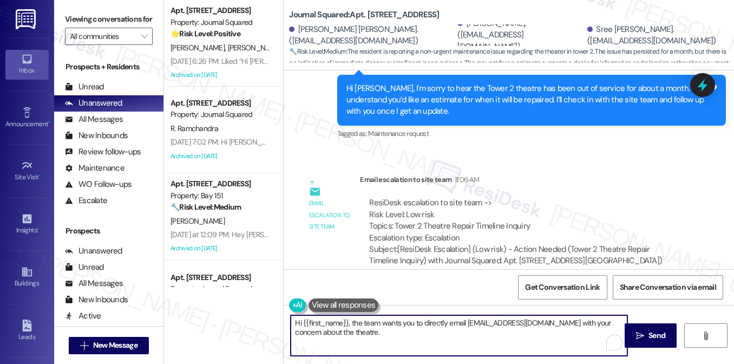
click at [366, 325] on textarea "Hi {{first_name}}, the team wants you to directly email [EMAIL_ADDRESS][DOMAIN_…" at bounding box center [459, 335] width 337 height 41
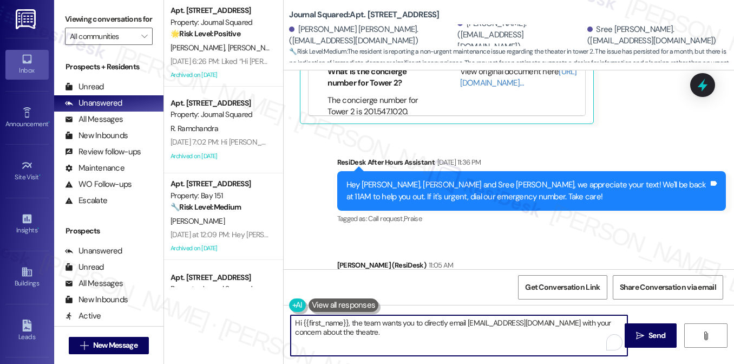
scroll to position [21202, 0]
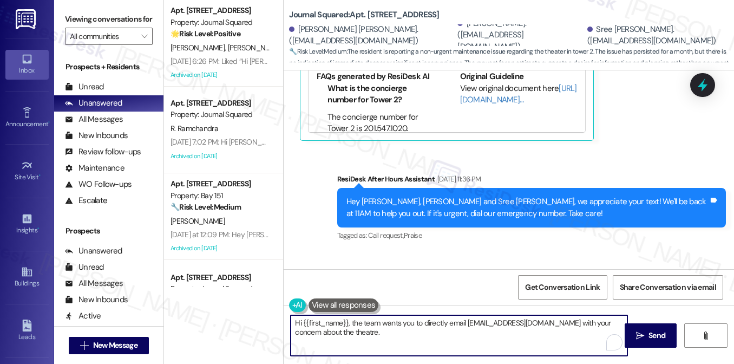
click at [357, 299] on div "Hi [PERSON_NAME], I'm sorry to hear the Tower 2 theatre has been out of service…" at bounding box center [527, 316] width 362 height 35
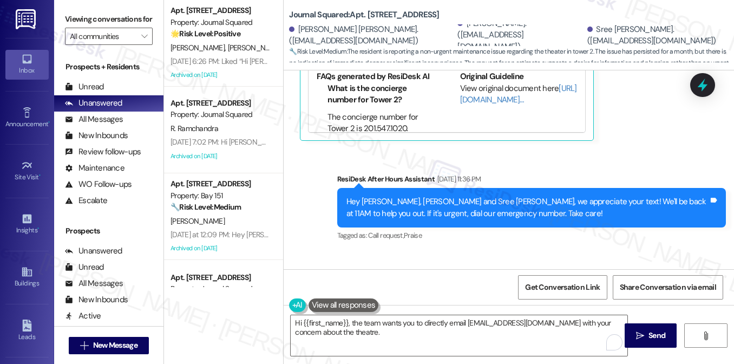
click at [357, 299] on div "Hi [PERSON_NAME], I'm sorry to hear the Tower 2 theatre has been out of service…" at bounding box center [527, 316] width 362 height 35
copy div "Isha"
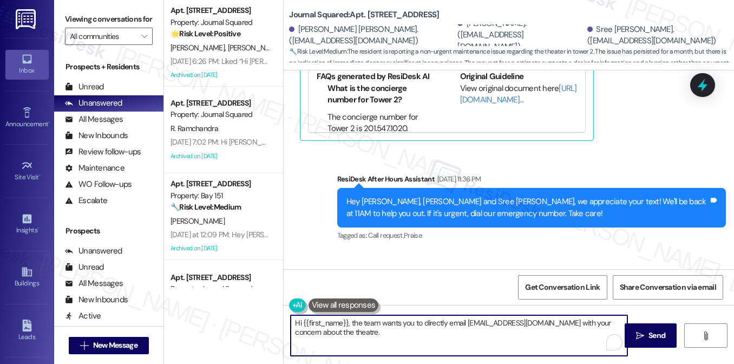
drag, startPoint x: 300, startPoint y: 324, endPoint x: 348, endPoint y: 312, distance: 49.0
click at [348, 314] on div "Hi {{first_name}}, the team wants you to directly email [EMAIL_ADDRESS][DOMAIN_…" at bounding box center [454, 335] width 338 height 42
paste textarea "Isha"
click at [373, 331] on textarea "Hi [PERSON_NAME], the team wants you to directly email [EMAIL_ADDRESS][DOMAIN_N…" at bounding box center [459, 335] width 337 height 41
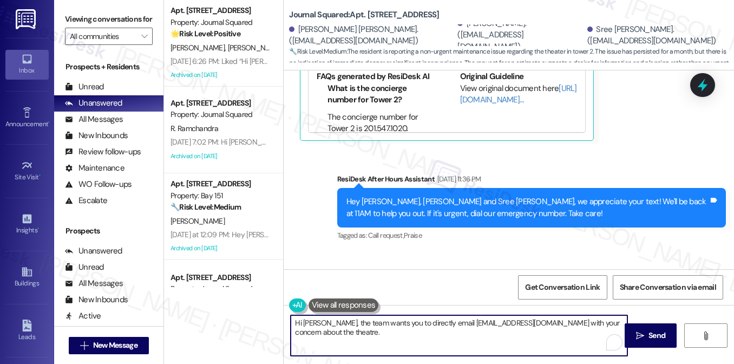
click at [373, 331] on textarea "Hi [PERSON_NAME], the team wants you to directly email [EMAIL_ADDRESS][DOMAIN_N…" at bounding box center [459, 335] width 337 height 41
click at [371, 299] on div "Hi [PERSON_NAME], I'm sorry to hear the Tower 2 theatre has been out of service…" at bounding box center [527, 316] width 362 height 35
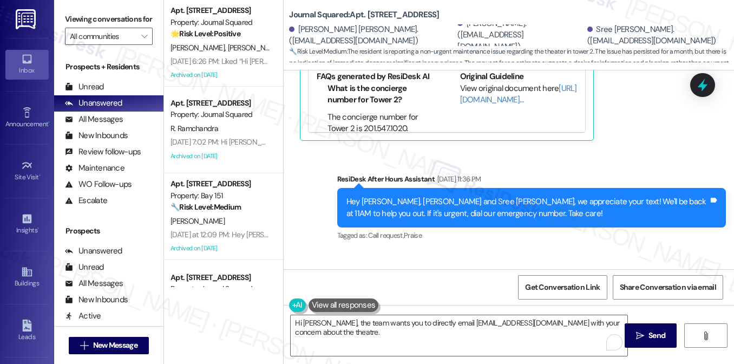
click at [371, 299] on div "Hi [PERSON_NAME], I'm sorry to hear the Tower 2 theatre has been out of service…" at bounding box center [527, 316] width 362 height 35
click at [398, 299] on div "Hi [PERSON_NAME], I'm sorry to hear the Tower 2 theatre has been out of service…" at bounding box center [527, 316] width 362 height 35
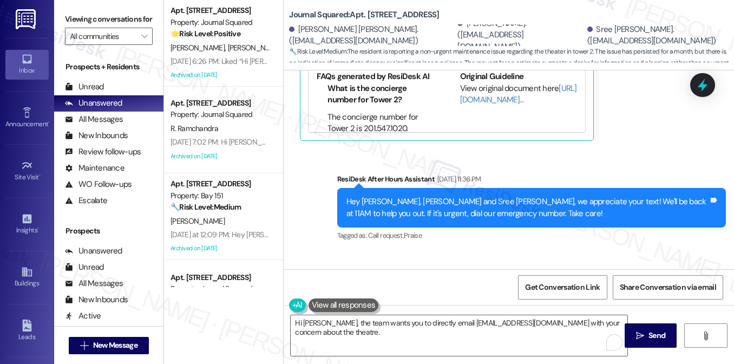
click at [476, 268] on div "Sent via SMS [PERSON_NAME] (ResiDesk) 11:05 AM Hi [PERSON_NAME], I'm sorry to h…" at bounding box center [531, 317] width 405 height 98
click at [527, 299] on div "Hi [PERSON_NAME], I'm sorry to hear the Tower 2 theatre has been out of service…" at bounding box center [527, 316] width 362 height 35
click at [415, 299] on div "Hi [PERSON_NAME], I'm sorry to hear the Tower 2 theatre has been out of service…" at bounding box center [527, 316] width 362 height 35
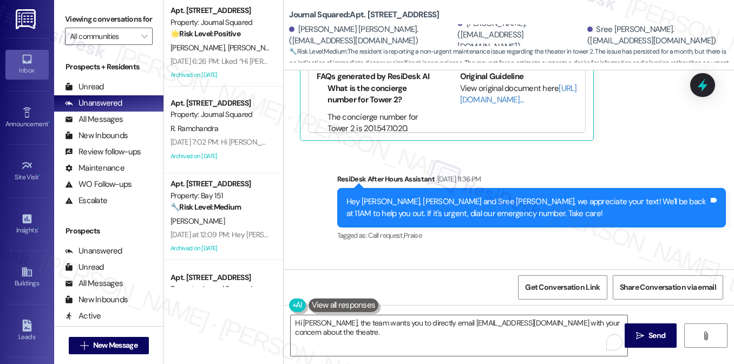
click at [415, 299] on div "Hi [PERSON_NAME], I'm sorry to hear the Tower 2 theatre has been out of service…" at bounding box center [527, 316] width 362 height 35
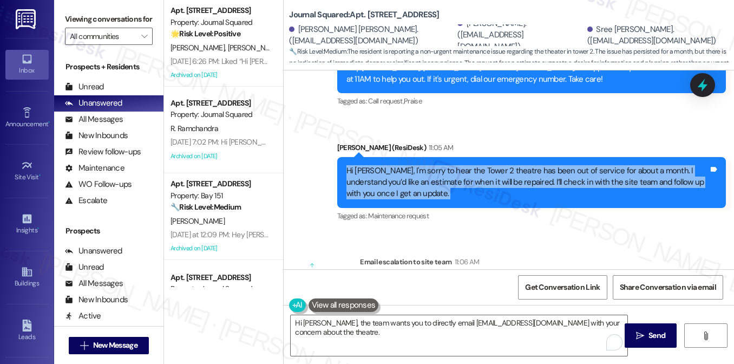
scroll to position [21419, 0]
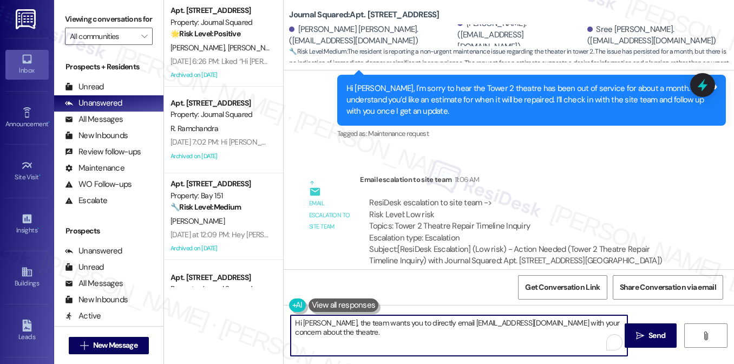
click at [341, 331] on textarea "Hi [PERSON_NAME], the team wants you to directly email [EMAIL_ADDRESS][DOMAIN_N…" at bounding box center [459, 335] width 337 height 41
click at [332, 326] on textarea "Hi [PERSON_NAME], the team wants you to directly email [EMAIL_ADDRESS][DOMAIN_N…" at bounding box center [459, 335] width 337 height 41
click at [336, 333] on textarea "Hi [PERSON_NAME], the team wants you to directly email [EMAIL_ADDRESS][DOMAIN_N…" at bounding box center [459, 335] width 337 height 41
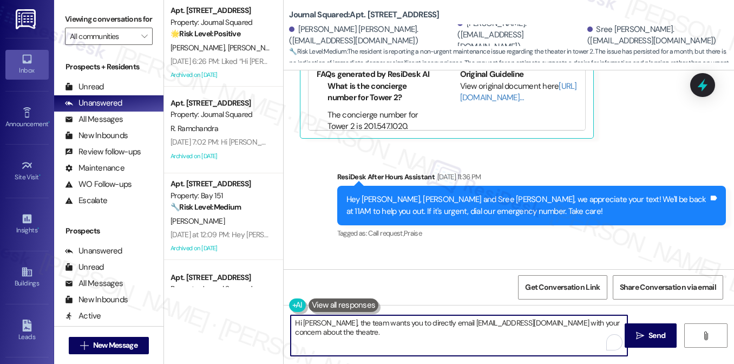
scroll to position [21202, 0]
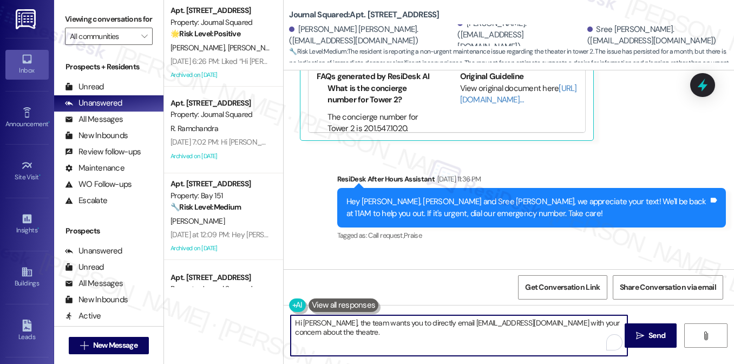
click at [391, 299] on div "Hi [PERSON_NAME], I'm sorry to hear the Tower 2 theatre has been out of service…" at bounding box center [527, 316] width 362 height 35
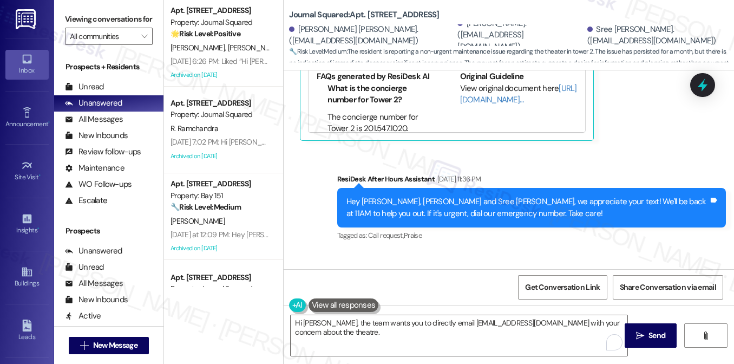
click at [391, 299] on div "Hi [PERSON_NAME], I'm sorry to hear the Tower 2 theatre has been out of service…" at bounding box center [527, 316] width 362 height 35
click at [390, 299] on div "Hi [PERSON_NAME], I'm sorry to hear the Tower 2 theatre has been out of service…" at bounding box center [527, 316] width 362 height 35
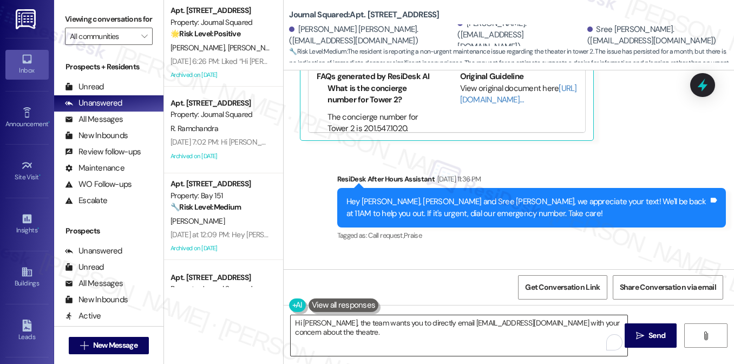
click at [372, 332] on textarea "Hi [PERSON_NAME], the team wants you to directly email [EMAIL_ADDRESS][DOMAIN_N…" at bounding box center [459, 335] width 337 height 41
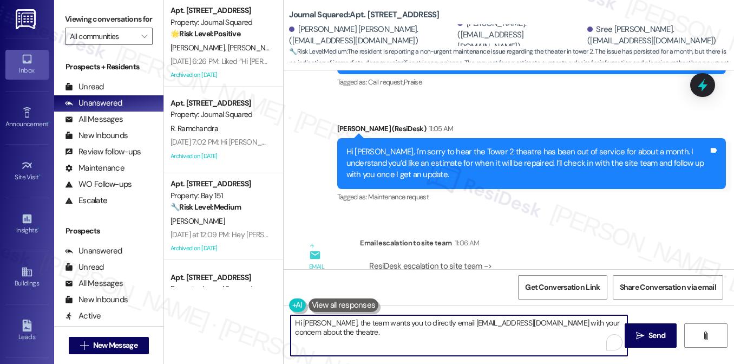
scroll to position [21419, 0]
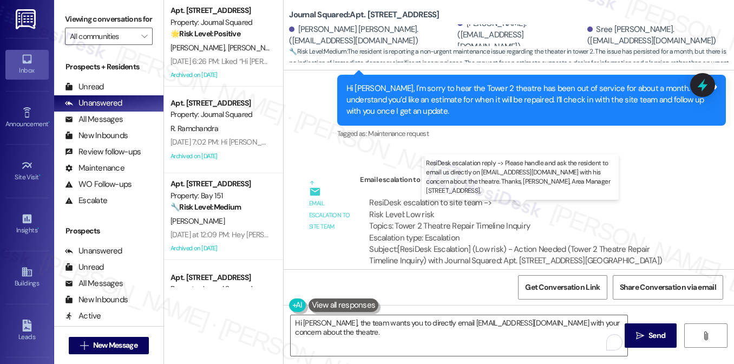
drag, startPoint x: 459, startPoint y: 226, endPoint x: 561, endPoint y: 225, distance: 101.7
click at [561, 331] on div "ResiDesk escalation reply -> Please handle and ask the resident to email us dir…" at bounding box center [514, 353] width 291 height 45
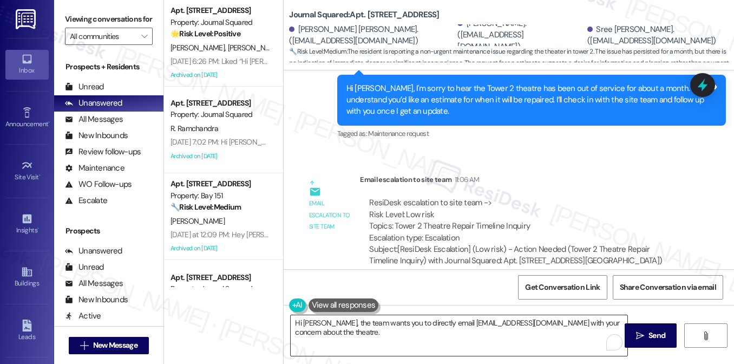
click at [382, 334] on textarea "Hi [PERSON_NAME], the team wants you to directly email [EMAIL_ADDRESS][DOMAIN_N…" at bounding box center [459, 335] width 337 height 41
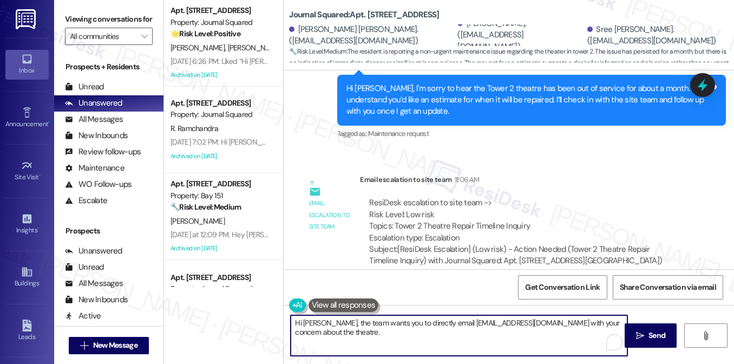
click at [445, 336] on textarea "Hi [PERSON_NAME], the team wants you to directly email [EMAIL_ADDRESS][DOMAIN_N…" at bounding box center [459, 335] width 337 height 41
click at [407, 324] on textarea "Hi [PERSON_NAME], the team wants you to directly email [EMAIL_ADDRESS][DOMAIN_N…" at bounding box center [459, 335] width 337 height 41
click at [514, 329] on textarea "Hi [PERSON_NAME], the team wants you to directly email [EMAIL_ADDRESS][DOMAIN_N…" at bounding box center [459, 335] width 337 height 41
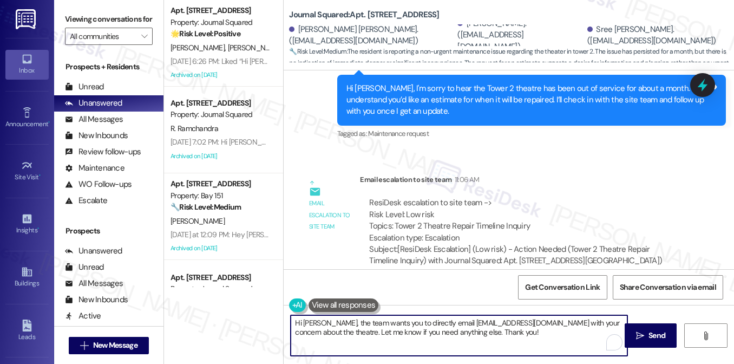
type textarea "Hi [PERSON_NAME], the team wants you to directly email [EMAIL_ADDRESS][DOMAIN_N…"
click at [379, 333] on textarea "Hi [PERSON_NAME], the team wants you to directly email [EMAIL_ADDRESS][DOMAIN_N…" at bounding box center [459, 335] width 337 height 41
click at [410, 320] on textarea "Hi [PERSON_NAME], the team wants you to directly email [EMAIL_ADDRESS][DOMAIN_N…" at bounding box center [459, 335] width 337 height 41
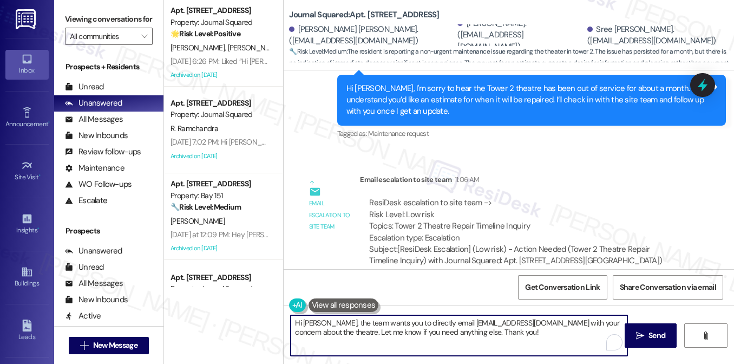
click at [494, 334] on textarea "Hi [PERSON_NAME], the team wants you to directly email [EMAIL_ADDRESS][DOMAIN_N…" at bounding box center [459, 335] width 337 height 41
click at [426, 330] on textarea "Hi [PERSON_NAME], the team wants you to directly email [EMAIL_ADDRESS][DOMAIN_N…" at bounding box center [459, 335] width 337 height 41
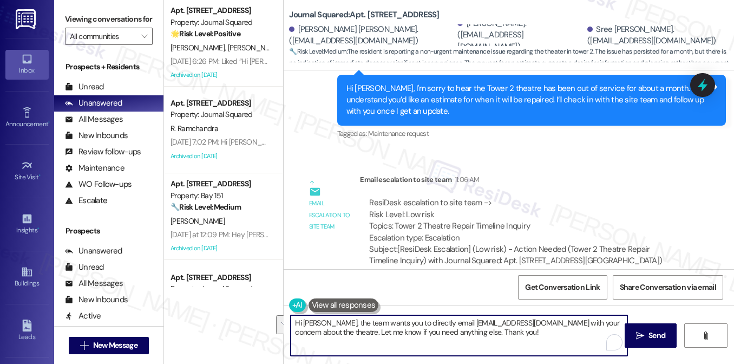
click at [491, 334] on textarea "Hi [PERSON_NAME], the team wants you to directly email [EMAIL_ADDRESS][DOMAIN_N…" at bounding box center [459, 335] width 337 height 41
click at [437, 331] on textarea "Hi [PERSON_NAME], the team wants you to directly email [EMAIL_ADDRESS][DOMAIN_N…" at bounding box center [459, 335] width 337 height 41
click at [488, 338] on textarea "Hi [PERSON_NAME], the team wants you to directly email [EMAIL_ADDRESS][DOMAIN_N…" at bounding box center [459, 335] width 337 height 41
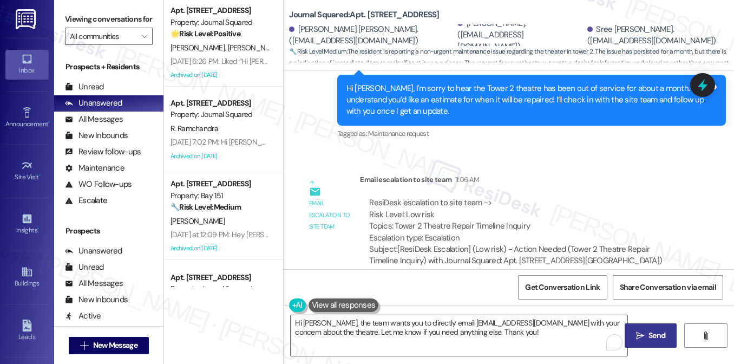
click at [650, 335] on span "Send" at bounding box center [656, 335] width 17 height 11
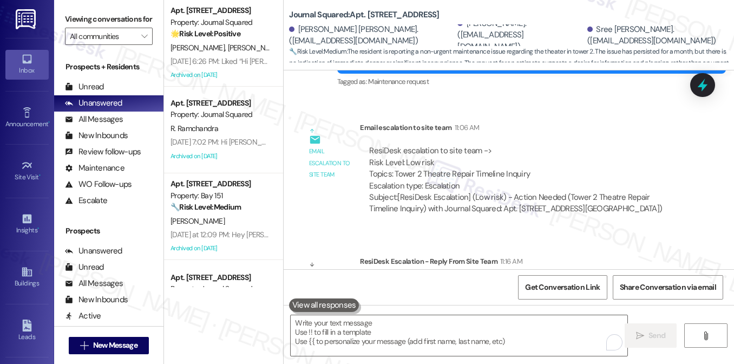
scroll to position [21505, 0]
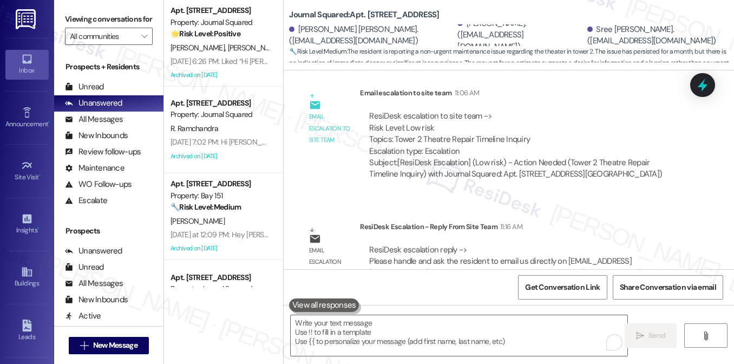
click at [417, 354] on div "Hi [PERSON_NAME], the team wants you to directly email [EMAIL_ADDRESS][DOMAIN_N…" at bounding box center [527, 365] width 362 height 23
click at [515, 306] on div "Sent via SMS [PERSON_NAME] 11:22 AM Hi [PERSON_NAME], the team wants you to dir…" at bounding box center [509, 349] width 450 height 87
click at [597, 354] on div "Hi [PERSON_NAME], the team wants you to directly email [EMAIL_ADDRESS][DOMAIN_N…" at bounding box center [527, 365] width 362 height 23
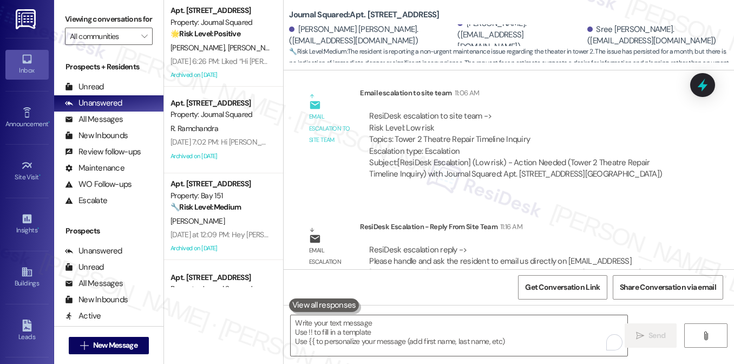
click at [597, 354] on div "Hi [PERSON_NAME], the team wants you to directly email [EMAIL_ADDRESS][DOMAIN_N…" at bounding box center [527, 365] width 362 height 23
